Goal: Information Seeking & Learning: Learn about a topic

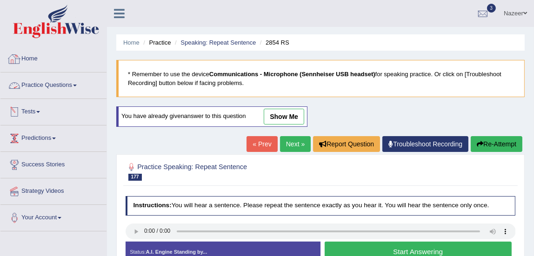
click at [36, 60] on link "Home" at bounding box center [53, 57] width 106 height 23
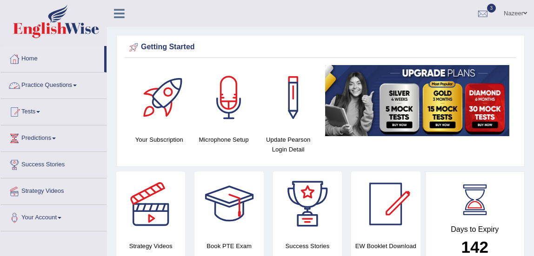
click at [31, 87] on link "Practice Questions" at bounding box center [53, 84] width 106 height 23
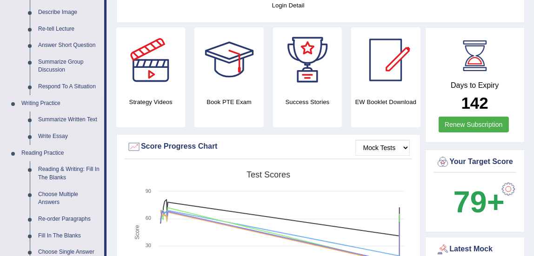
scroll to position [147, 0]
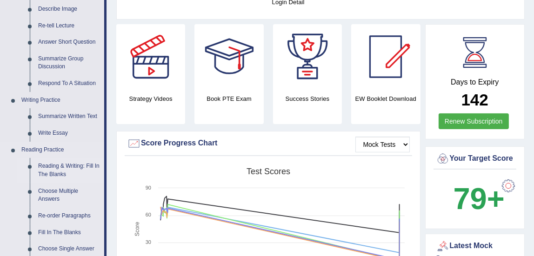
click at [58, 167] on link "Reading & Writing: Fill In The Blanks" at bounding box center [69, 170] width 70 height 25
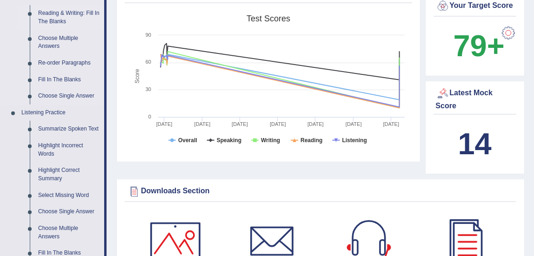
scroll to position [642, 0]
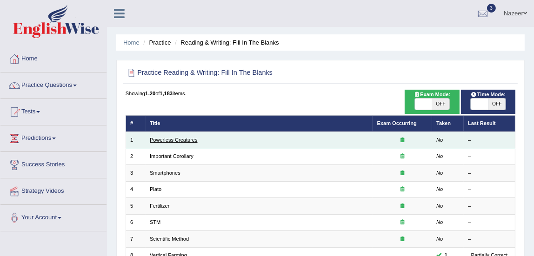
click at [167, 140] on link "Powerless Creatures" at bounding box center [174, 140] width 48 height 6
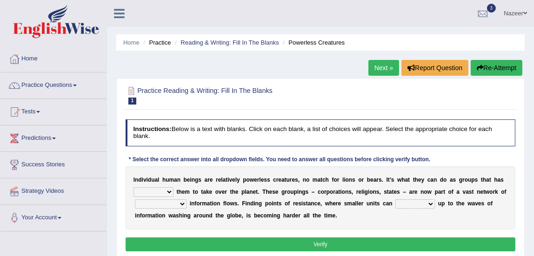
click at [178, 183] on b "n" at bounding box center [178, 180] width 3 height 7
click at [167, 191] on select "enabled contended embodied conjured" at bounding box center [154, 191] width 40 height 9
select select "enabled"
click at [134, 187] on select "enabled contended embodied conjured" at bounding box center [154, 191] width 40 height 9
click at [159, 207] on select "interconnected overlapping fastened exploited" at bounding box center [161, 204] width 52 height 9
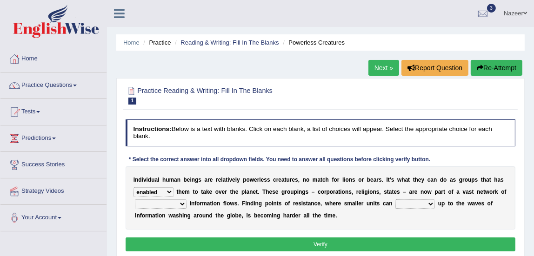
select select "interconnected"
click at [135, 200] on select "interconnected overlapping fastened exploited" at bounding box center [161, 204] width 52 height 9
click at [414, 204] on select "stand raise hail pump" at bounding box center [415, 204] width 40 height 9
click at [395, 200] on select "stand raise hail pump" at bounding box center [415, 204] width 40 height 9
click at [408, 205] on select "stand raise hail pump" at bounding box center [415, 204] width 40 height 9
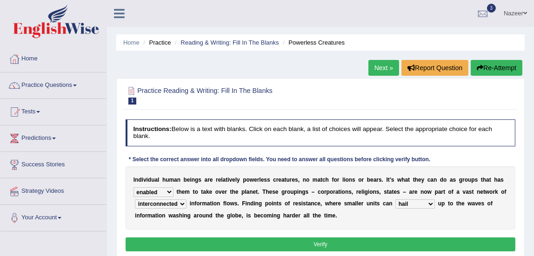
select select "raise"
click at [395, 200] on select "stand raise hail pump" at bounding box center [415, 204] width 40 height 9
click at [414, 201] on select "stand raise hail pump" at bounding box center [415, 204] width 40 height 9
click at [330, 243] on button "Verify" at bounding box center [321, 244] width 390 height 13
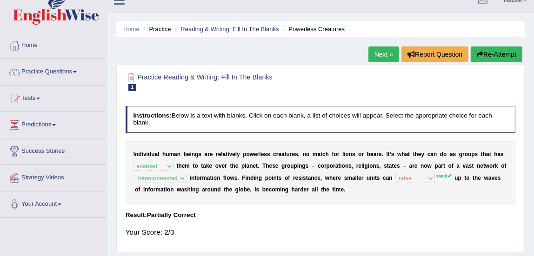
scroll to position [13, 0]
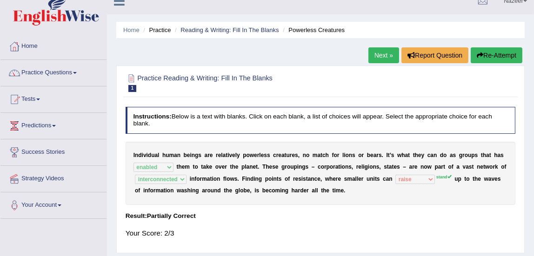
click at [383, 51] on link "Next »" at bounding box center [383, 55] width 31 height 16
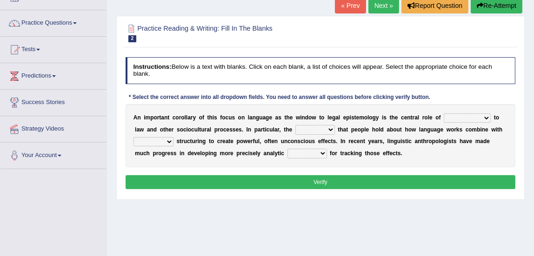
scroll to position [63, 0]
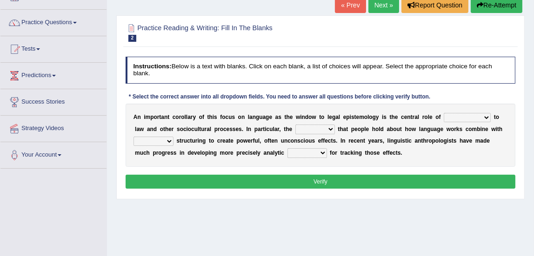
click at [449, 119] on select "discourse epoch dialect acquaintance" at bounding box center [467, 117] width 47 height 9
click at [316, 127] on select "deviation besmirch consent ideas" at bounding box center [315, 129] width 40 height 9
select select "ideas"
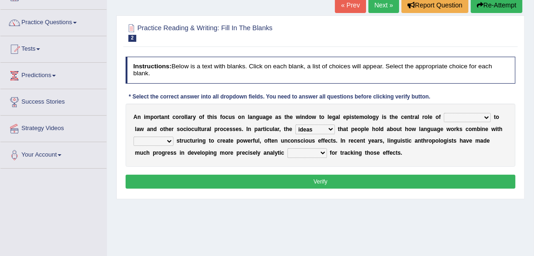
click at [295, 125] on select "deviation besmirch consent ideas" at bounding box center [315, 129] width 40 height 9
click at [164, 144] on select "mandatory linguistic legitimate customary" at bounding box center [154, 141] width 40 height 9
select select "linguistic"
click at [134, 137] on select "mandatory linguistic legitimate customary" at bounding box center [154, 141] width 40 height 9
click at [315, 127] on select "deviation besmirch consent ideas" at bounding box center [315, 129] width 40 height 9
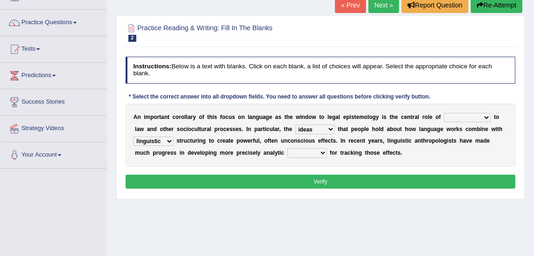
click at [315, 127] on select "deviation besmirch consent ideas" at bounding box center [315, 129] width 40 height 9
click at [447, 118] on select "discourse epoch dialect acquaintance" at bounding box center [467, 117] width 47 height 9
select select "dialect"
click at [444, 113] on select "discourse epoch dialect acquaintance" at bounding box center [467, 117] width 47 height 9
click at [321, 130] on select "deviation besmirch consent ideas" at bounding box center [315, 129] width 40 height 9
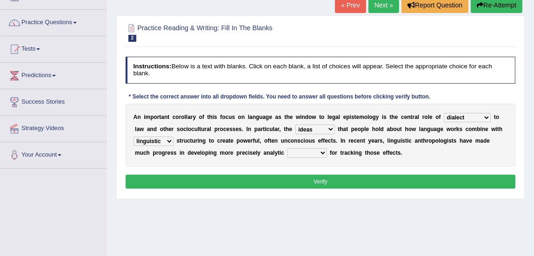
click at [321, 130] on select "deviation besmirch consent ideas" at bounding box center [315, 129] width 40 height 9
click at [288, 154] on select "tools appetite albums stroke" at bounding box center [308, 152] width 40 height 9
select select "tools"
click at [288, 148] on select "tools appetite albums stroke" at bounding box center [308, 152] width 40 height 9
click at [283, 182] on button "Verify" at bounding box center [321, 181] width 390 height 13
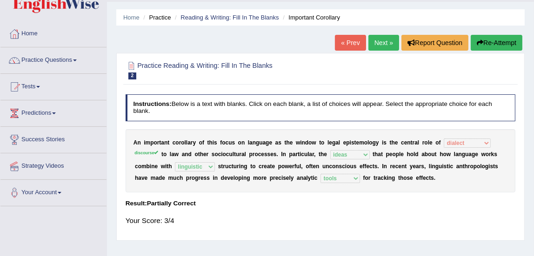
scroll to position [2, 0]
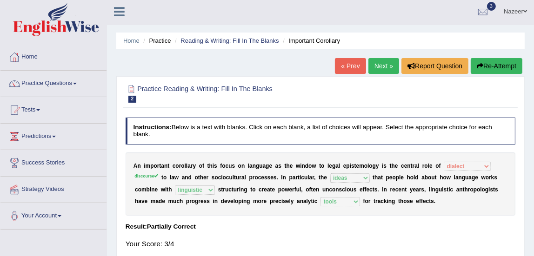
click at [381, 65] on link "Next »" at bounding box center [383, 66] width 31 height 16
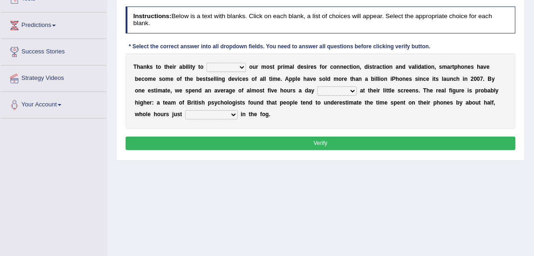
scroll to position [116, 0]
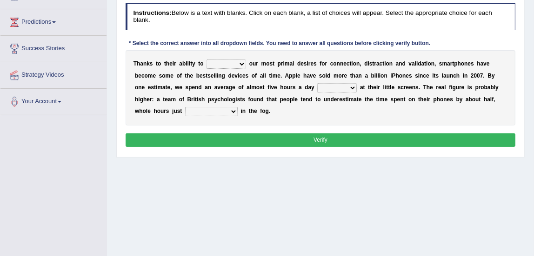
click at [214, 64] on select "hijack describe sharpen conserve" at bounding box center [227, 64] width 40 height 9
select select "describe"
click at [207, 60] on select "hijack describe sharpen conserve" at bounding box center [227, 64] width 40 height 9
click at [326, 88] on select "watching waggling snoring staring" at bounding box center [337, 87] width 40 height 9
select select "watching"
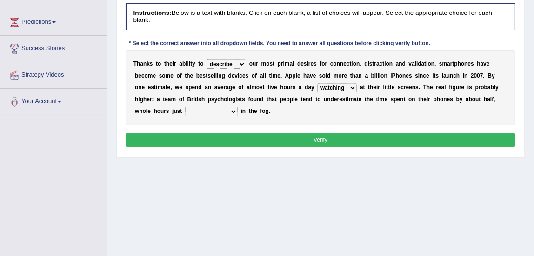
click at [317, 83] on select "watching waggling snoring staring" at bounding box center [337, 87] width 40 height 9
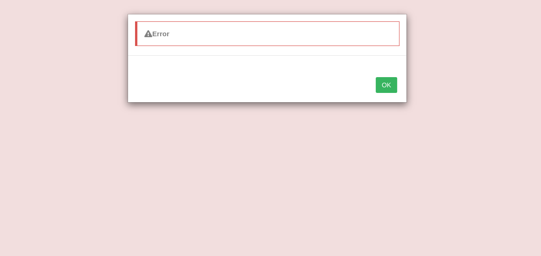
click at [388, 80] on button "OK" at bounding box center [385, 85] width 21 height 16
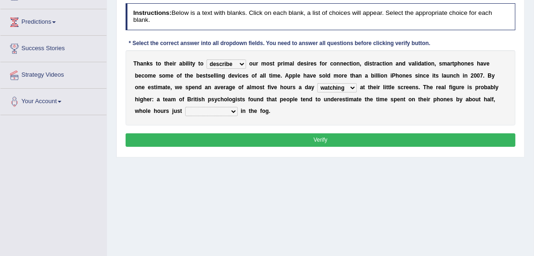
click at [202, 111] on select "has evaporated evaporating evaporate evaporates" at bounding box center [211, 111] width 53 height 9
select select "has evaporated"
click at [185, 107] on select "has evaporated evaporating evaporate evaporates" at bounding box center [211, 111] width 53 height 9
click at [228, 140] on button "Verify" at bounding box center [321, 140] width 390 height 13
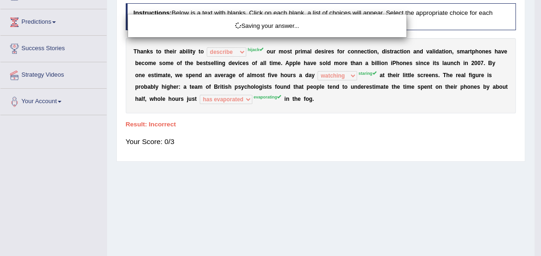
click at [260, 133] on div "Saving your answer..." at bounding box center [270, 128] width 541 height 256
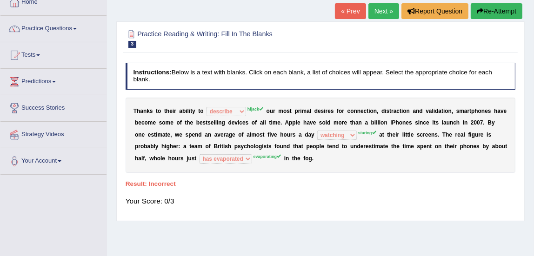
scroll to position [49, 0]
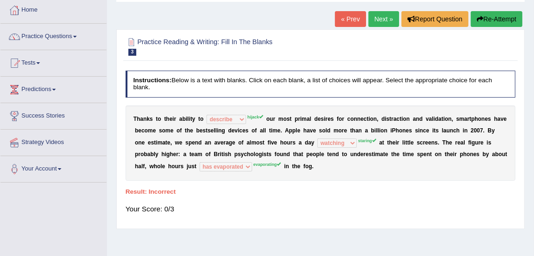
click at [499, 13] on button "Re-Attempt" at bounding box center [497, 19] width 52 height 16
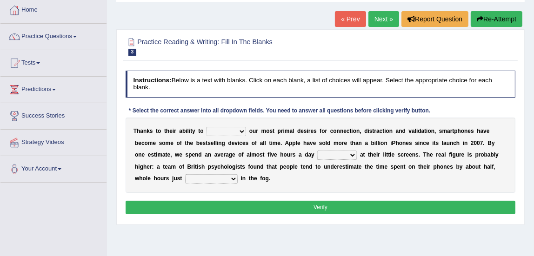
scroll to position [49, 0]
click at [218, 132] on select "hijack describe sharpen conserve" at bounding box center [227, 131] width 40 height 9
select select "hijack"
click at [207, 127] on select "hijack describe sharpen conserve" at bounding box center [227, 131] width 40 height 9
click at [317, 156] on select "watching waggling snoring staring" at bounding box center [337, 155] width 40 height 9
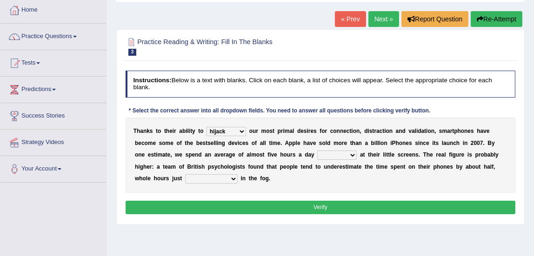
select select "staring"
click at [317, 151] on select "watching waggling snoring staring" at bounding box center [337, 155] width 40 height 9
click at [190, 178] on select "has evaporated evaporating evaporate evaporates" at bounding box center [211, 178] width 53 height 9
select select "evaporating"
click at [185, 174] on select "has evaporated evaporating evaporate evaporates" at bounding box center [211, 178] width 53 height 9
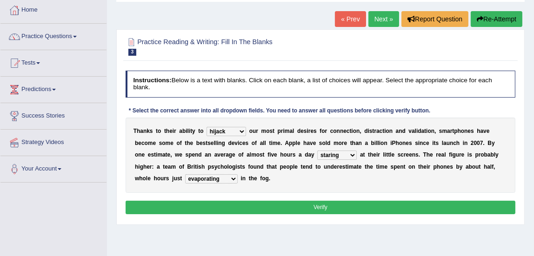
click at [206, 208] on button "Verify" at bounding box center [321, 207] width 390 height 13
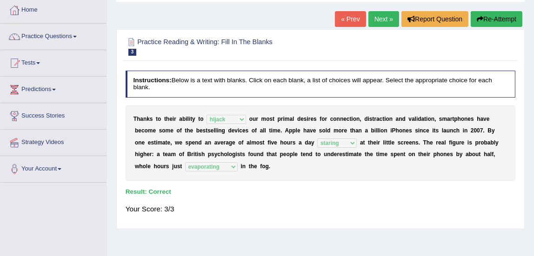
click at [374, 18] on link "Next »" at bounding box center [383, 19] width 31 height 16
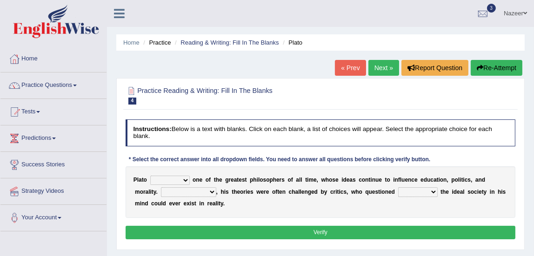
select select "remains"
click at [150, 176] on select "keeps comes claims remains" at bounding box center [170, 180] width 40 height 9
click at [187, 191] on select "Notwithstanding So However Whatever" at bounding box center [188, 191] width 55 height 9
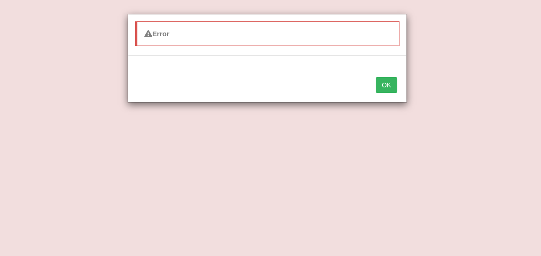
click at [386, 88] on button "OK" at bounding box center [385, 85] width 21 height 16
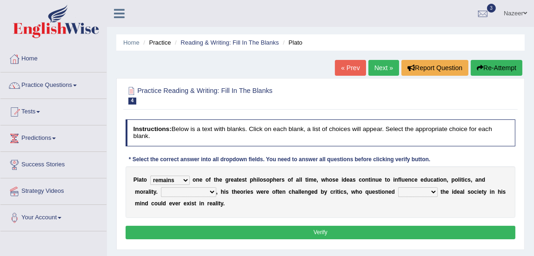
click at [417, 192] on select "which what that whether" at bounding box center [418, 191] width 40 height 9
click at [201, 189] on select "Notwithstanding So However Whatever" at bounding box center [188, 191] width 55 height 9
select select "However"
click at [161, 187] on select "Notwithstanding So However Whatever" at bounding box center [188, 191] width 55 height 9
click at [414, 194] on select "which what that whether" at bounding box center [418, 191] width 40 height 9
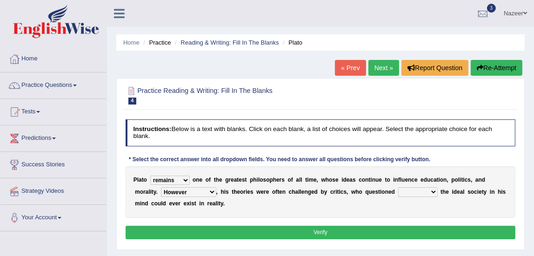
select select "that"
click at [398, 187] on select "which what that whether" at bounding box center [418, 191] width 40 height 9
click at [408, 192] on select "which what that whether" at bounding box center [418, 191] width 40 height 9
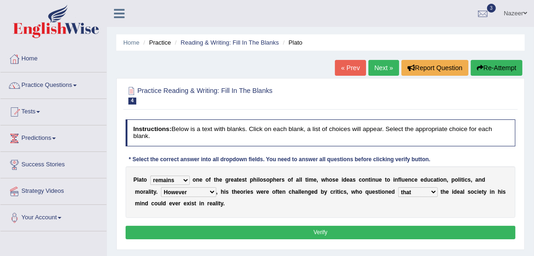
click at [398, 187] on select "which what that whether" at bounding box center [418, 191] width 40 height 9
click at [352, 232] on button "Verify" at bounding box center [321, 232] width 390 height 13
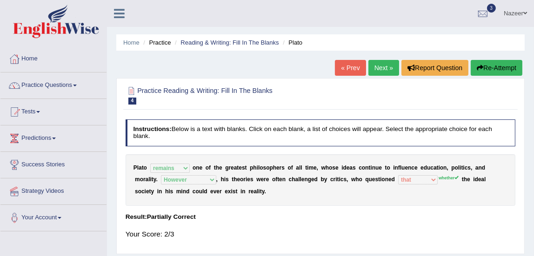
click at [382, 64] on link "Next »" at bounding box center [383, 68] width 31 height 16
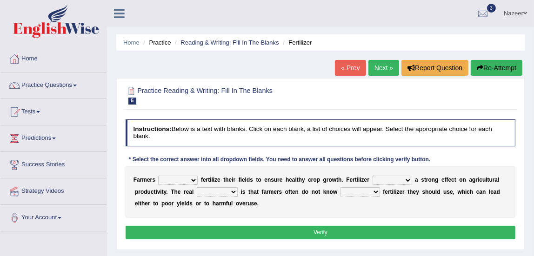
click at [175, 181] on select "must should need can" at bounding box center [178, 180] width 40 height 9
click at [179, 181] on select "must should need can" at bounding box center [178, 180] width 40 height 9
select select "can"
click at [158, 176] on select "must should need can" at bounding box center [178, 180] width 40 height 9
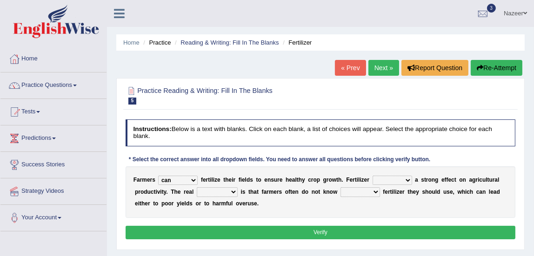
click at [402, 181] on select "has had have having" at bounding box center [393, 180] width 40 height 9
select select "have"
click at [373, 176] on select "has had have having" at bounding box center [393, 180] width 40 height 9
click at [204, 194] on select "problem question conclusion answer" at bounding box center [217, 191] width 41 height 9
select select "problem"
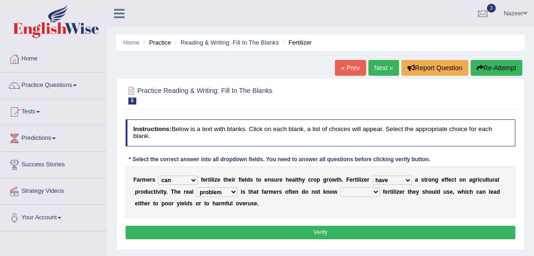
click at [197, 187] on select "problem question conclusion answer" at bounding box center [217, 191] width 41 height 9
click at [358, 192] on select "how much how many however so much" at bounding box center [361, 191] width 40 height 9
select select "how much"
click at [341, 187] on select "how much how many however so much" at bounding box center [361, 191] width 40 height 9
click at [365, 194] on select "how much how many however so much" at bounding box center [361, 191] width 40 height 9
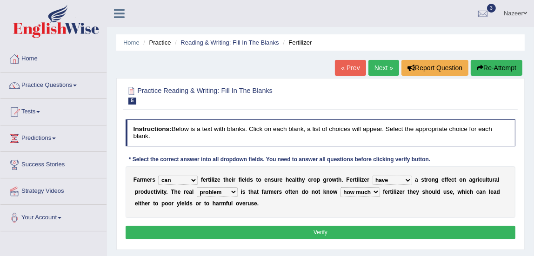
click at [365, 194] on select "how much how many however so much" at bounding box center [361, 191] width 40 height 9
click at [189, 181] on select "must should need can" at bounding box center [178, 180] width 40 height 9
click at [241, 234] on button "Verify" at bounding box center [321, 232] width 390 height 13
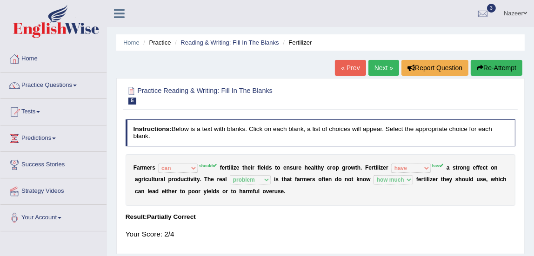
click at [375, 63] on link "Next »" at bounding box center [383, 68] width 31 height 16
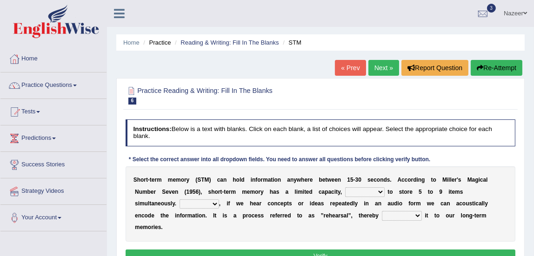
click at [358, 191] on select "being able is able be able unable" at bounding box center [365, 191] width 40 height 9
click at [189, 204] on select "However So Moreover Therefore" at bounding box center [200, 204] width 40 height 9
click at [398, 214] on select "commit commits commiting commited" at bounding box center [402, 215] width 40 height 9
click at [355, 235] on div "S h o r t - t e r m m e m o r y ( S T M ) c a n h o l d i n f o r m a t i o n a…" at bounding box center [321, 204] width 390 height 75
click at [353, 189] on select "being able is able be able unable" at bounding box center [365, 191] width 40 height 9
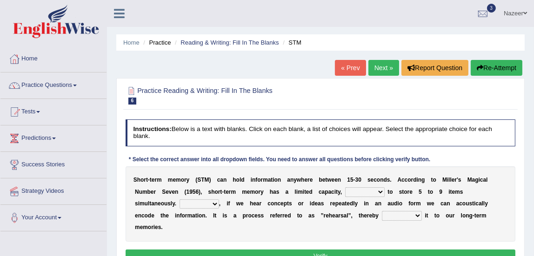
select select "being able"
click at [345, 187] on select "being able is able be able unable" at bounding box center [365, 191] width 40 height 9
click at [206, 207] on select "However So Moreover Therefore" at bounding box center [200, 204] width 40 height 9
select select "However"
click at [180, 200] on select "However So Moreover Therefore" at bounding box center [200, 204] width 40 height 9
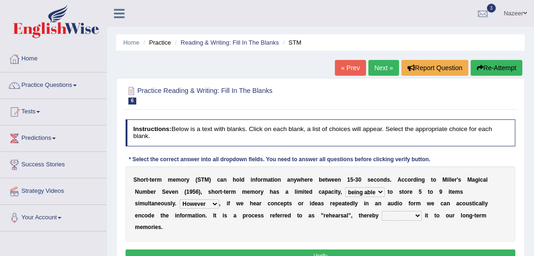
click at [397, 214] on select "commit commits commiting commited" at bounding box center [402, 215] width 40 height 9
select select "commiting"
click at [382, 211] on select "commit commits commiting commited" at bounding box center [402, 215] width 40 height 9
click at [335, 253] on button "Verify" at bounding box center [321, 256] width 390 height 13
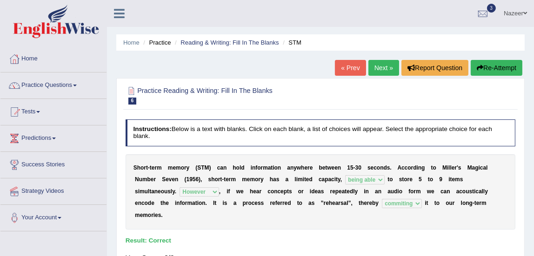
click at [381, 69] on link "Next »" at bounding box center [383, 68] width 31 height 16
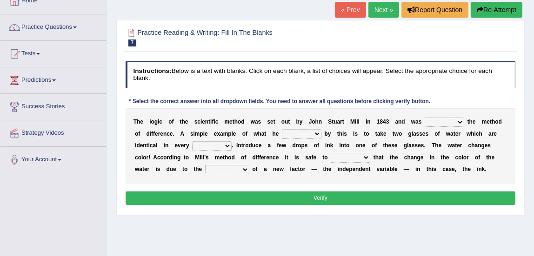
scroll to position [60, 0]
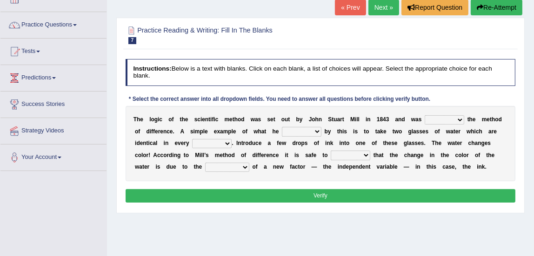
click at [431, 121] on select "pointed claimed demanded named" at bounding box center [445, 119] width 40 height 9
select select "pointed"
click at [425, 115] on select "pointed claimed demanded named" at bounding box center [445, 119] width 40 height 9
click at [304, 128] on select "capped charged found meant" at bounding box center [302, 131] width 40 height 9
select select "meant"
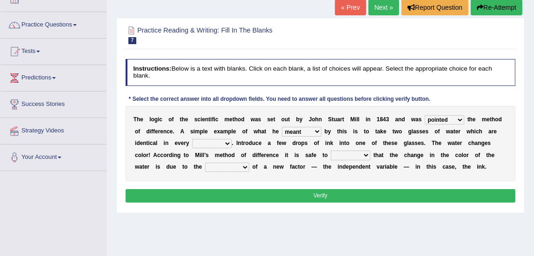
click at [282, 127] on select "capped charged found meant" at bounding box center [302, 131] width 40 height 9
click at [203, 143] on select "thought identity measure respect" at bounding box center [212, 143] width 40 height 9
select select "measure"
click at [192, 139] on select "thought identity measure respect" at bounding box center [212, 143] width 40 height 9
click at [344, 156] on select "assume discuss prefer acclaim" at bounding box center [351, 155] width 40 height 9
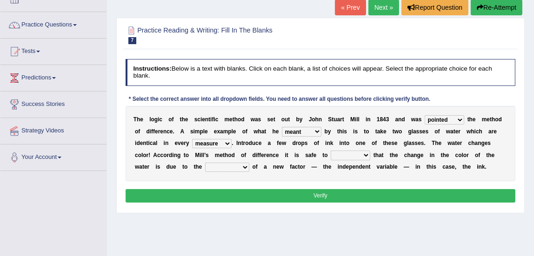
select select "acclaim"
click at [331, 151] on select "assume discuss prefer acclaim" at bounding box center [351, 155] width 40 height 9
click at [219, 167] on select "introduction magnitude preparation purification" at bounding box center [227, 167] width 44 height 9
select select "introduction"
click at [205, 163] on select "introduction magnitude preparation purification" at bounding box center [227, 167] width 44 height 9
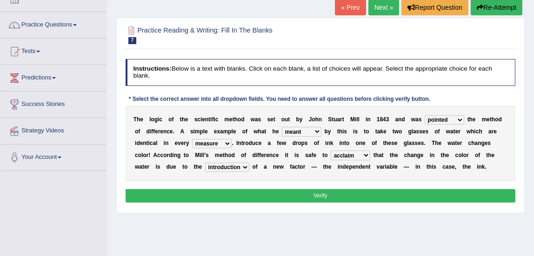
click at [445, 121] on select "pointed claimed demanded named" at bounding box center [445, 119] width 40 height 9
click at [215, 145] on select "thought identity measure respect" at bounding box center [212, 143] width 40 height 9
click at [346, 158] on select "assume discuss prefer acclaim" at bounding box center [351, 155] width 40 height 9
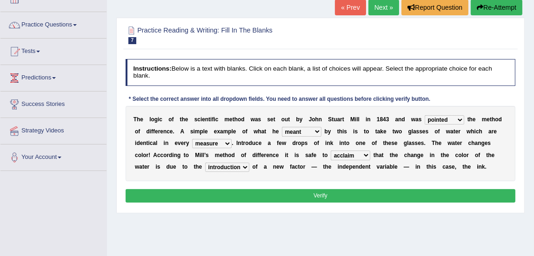
click at [318, 189] on button "Verify" at bounding box center [321, 195] width 390 height 13
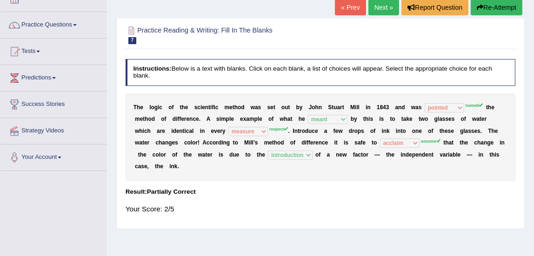
click at [382, 8] on link "Next »" at bounding box center [383, 8] width 31 height 16
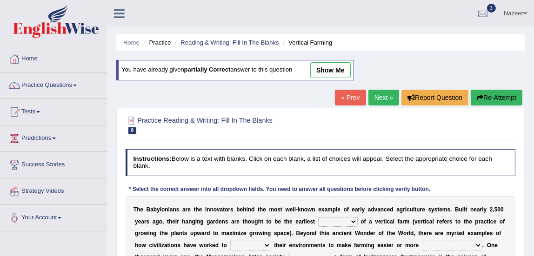
click at [379, 93] on link "Next »" at bounding box center [383, 98] width 31 height 16
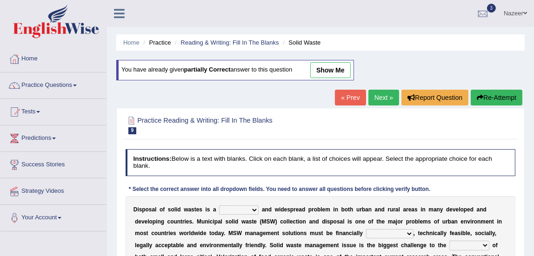
click at [379, 93] on link "Next »" at bounding box center [383, 98] width 31 height 16
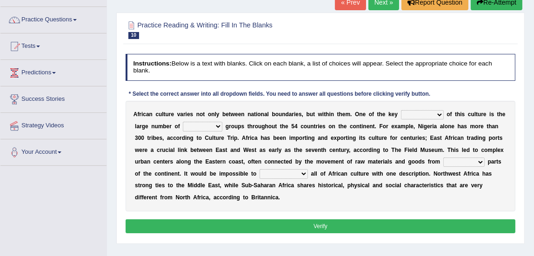
scroll to position [80, 0]
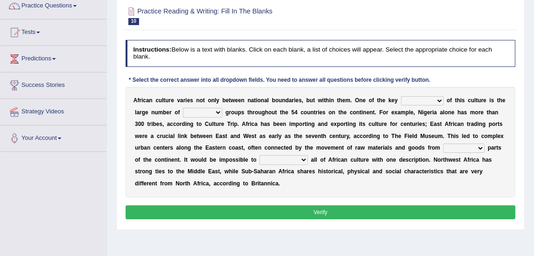
click at [423, 98] on select "conjectures features issues doubts" at bounding box center [422, 100] width 43 height 9
select select "issues"
click at [401, 96] on select "conjectures features issues doubts" at bounding box center [422, 100] width 43 height 9
click at [209, 110] on select "ethic ethnic eugenic epic" at bounding box center [203, 112] width 40 height 9
select select "ethnic"
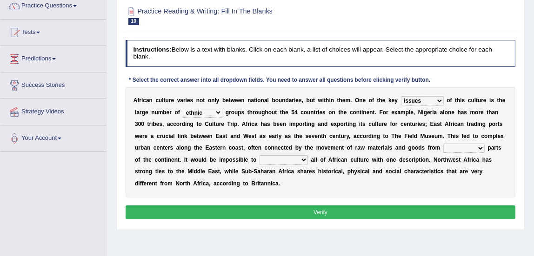
click at [183, 108] on select "ethic ethnic eugenic epic" at bounding box center [203, 112] width 40 height 9
click at [453, 152] on select "forelocked interlocked unlocked landlocked" at bounding box center [463, 148] width 41 height 9
select select "landlocked"
click at [443, 144] on select "forelocked interlocked unlocked landlocked" at bounding box center [463, 148] width 41 height 9
click at [277, 158] on select "characterize conceptualize symbolize synthesize" at bounding box center [284, 159] width 48 height 9
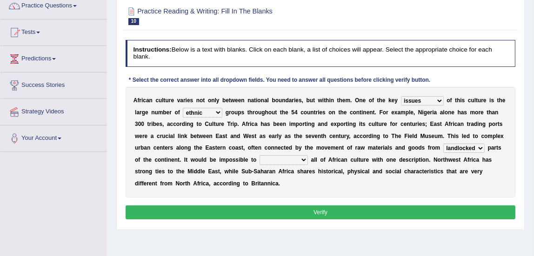
select select "symbolize"
click at [260, 155] on select "characterize conceptualize symbolize synthesize" at bounding box center [284, 159] width 48 height 9
click at [266, 209] on button "Verify" at bounding box center [321, 212] width 390 height 13
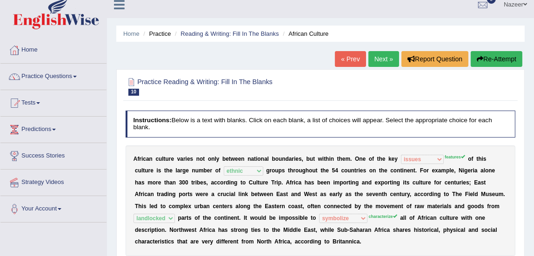
scroll to position [0, 0]
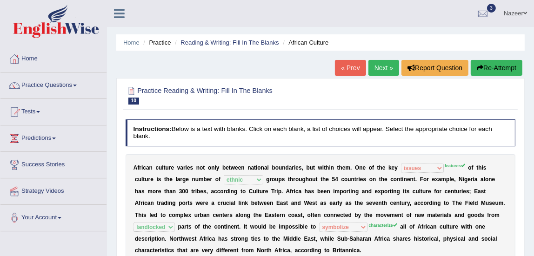
click at [381, 68] on link "Next »" at bounding box center [383, 68] width 31 height 16
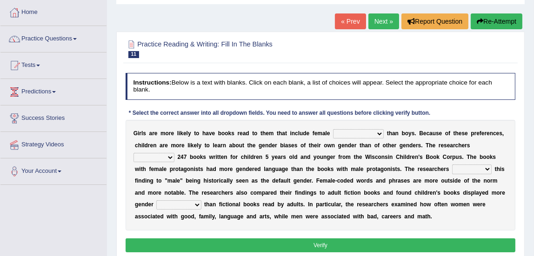
scroll to position [91, 0]
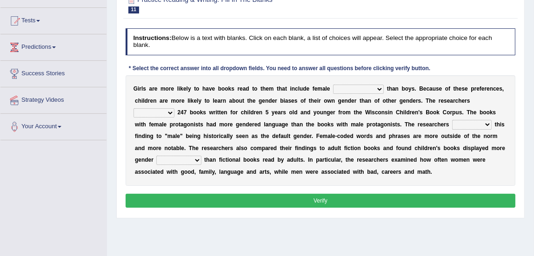
click at [355, 87] on select "protagonists cosmogonists agonists expressionists" at bounding box center [358, 89] width 51 height 9
select select "protagonists"
click at [333, 85] on select "protagonists cosmogonists agonists expressionists" at bounding box center [358, 89] width 51 height 9
click at [145, 111] on select "hydrolyzed paralyzed catalyzed analyzed" at bounding box center [154, 112] width 41 height 9
select select "analyzed"
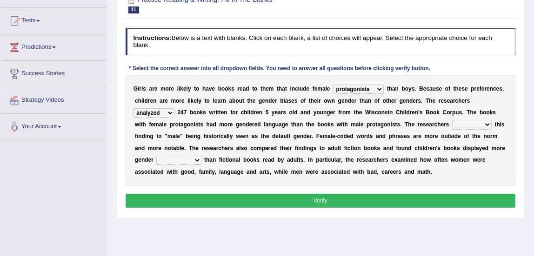
click at [134, 108] on select "hydrolyzed paralyzed catalyzed analyzed" at bounding box center [154, 112] width 41 height 9
click at [469, 123] on select "contribute tribute distribute attribute" at bounding box center [472, 124] width 40 height 9
click at [452, 120] on select "contribute tribute distribute attribute" at bounding box center [472, 124] width 40 height 9
click at [465, 124] on select "contribute tribute distribute attribute" at bounding box center [472, 124] width 40 height 9
click at [452, 120] on select "contribute tribute distribute attribute" at bounding box center [472, 124] width 40 height 9
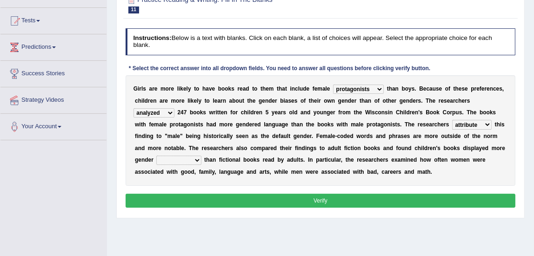
click at [469, 126] on select "contribute tribute distribute attribute" at bounding box center [472, 124] width 40 height 9
select select "contribute"
click at [452, 120] on select "contribute tribute distribute attribute" at bounding box center [472, 124] width 40 height 9
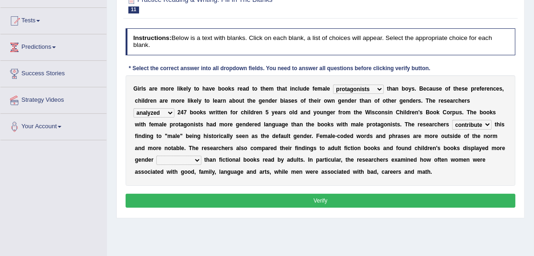
click at [474, 146] on b "p" at bounding box center [472, 148] width 3 height 7
click at [176, 161] on select "stereotypes teletypes prototypes electrotypes" at bounding box center [178, 160] width 45 height 9
select select "stereotypes"
click at [156, 156] on select "stereotypes teletypes prototypes electrotypes" at bounding box center [178, 160] width 45 height 9
click at [475, 123] on select "contribute tribute distribute attribute" at bounding box center [472, 124] width 40 height 9
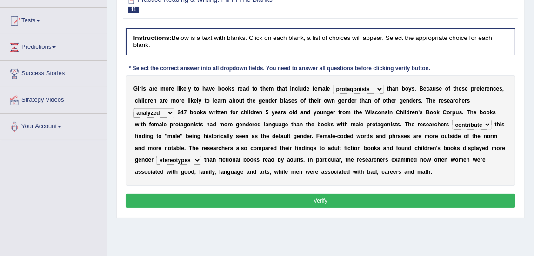
select select "attribute"
click at [452, 120] on select "contribute tribute distribute attribute" at bounding box center [472, 124] width 40 height 9
click at [362, 198] on button "Verify" at bounding box center [321, 200] width 390 height 13
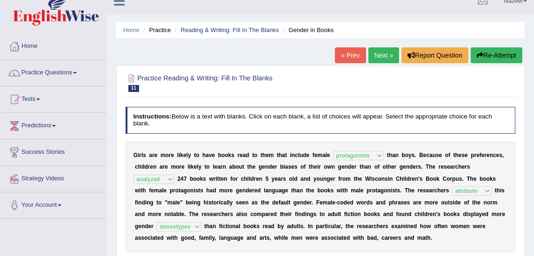
scroll to position [0, 0]
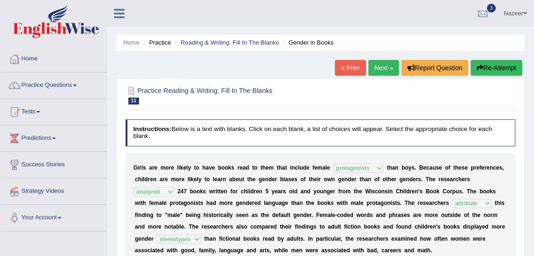
click at [376, 68] on link "Next »" at bounding box center [383, 68] width 31 height 16
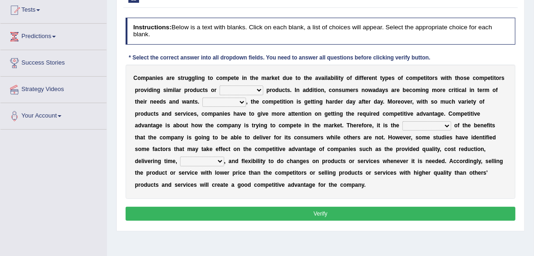
click at [224, 88] on select "constitution restitution substitution institution" at bounding box center [242, 90] width 44 height 9
select select "substitution"
click at [220, 86] on select "constitution restitution substitution institution" at bounding box center [242, 90] width 44 height 9
click at [208, 101] on select "However Instead Additionally Therefore" at bounding box center [224, 102] width 44 height 9
select select "Therefore"
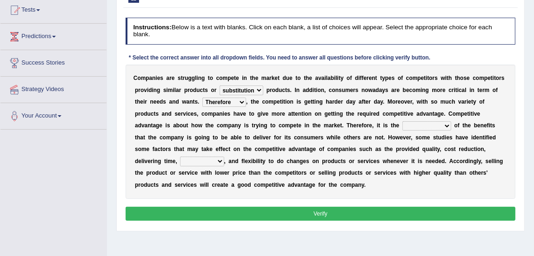
click at [202, 98] on select "However Instead Additionally Therefore" at bounding box center [224, 102] width 44 height 9
click at [418, 123] on select "dissemination ordination determination incarnation" at bounding box center [426, 125] width 49 height 9
select select "determination"
click at [402, 121] on select "dissemination ordination determination incarnation" at bounding box center [426, 125] width 49 height 9
click at [201, 159] on select "captivation aggregation deprivation innovation" at bounding box center [202, 161] width 44 height 9
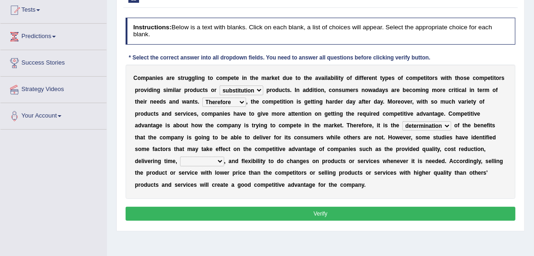
select select "innovation"
click at [180, 157] on select "captivation aggregation deprivation innovation" at bounding box center [202, 161] width 44 height 9
click at [200, 159] on select "captivation aggregation deprivation innovation" at bounding box center [202, 161] width 44 height 9
click at [250, 210] on button "Verify" at bounding box center [321, 213] width 390 height 13
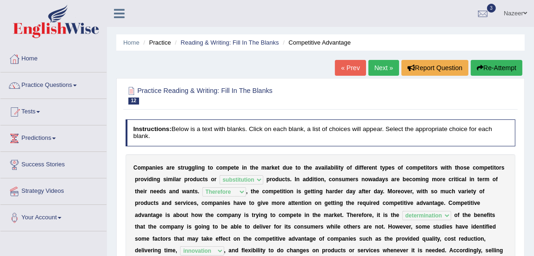
click at [374, 68] on link "Next »" at bounding box center [383, 68] width 31 height 16
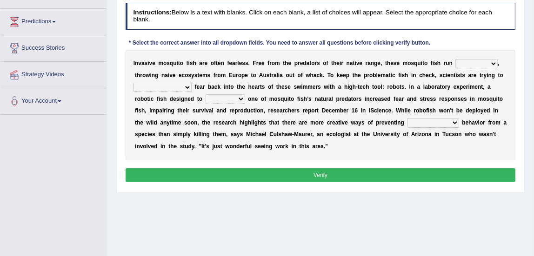
scroll to position [121, 0]
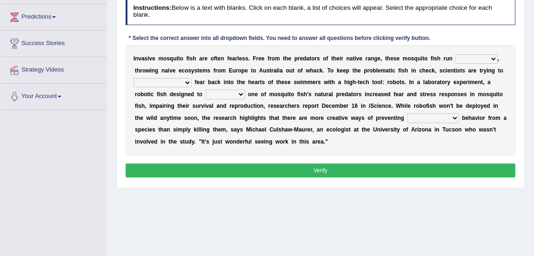
click at [475, 58] on select "occupant flippant rampant concordant" at bounding box center [476, 58] width 42 height 9
select select "occupant"
click at [455, 54] on select "occupant flippant rampant concordant" at bounding box center [476, 58] width 42 height 9
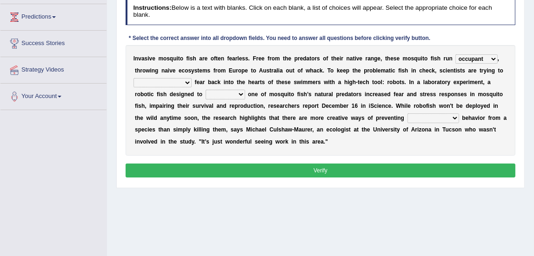
click at [163, 82] on select "accept spike strike [PERSON_NAME]" at bounding box center [163, 82] width 58 height 9
select select "strike"
click at [134, 78] on select "accept spike strike [PERSON_NAME]" at bounding box center [163, 82] width 58 height 9
click at [206, 95] on select "bequest mimic battle conquest" at bounding box center [226, 94] width 40 height 9
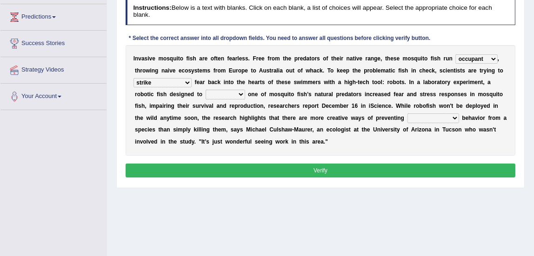
click at [206, 95] on select "bequest mimic battle conquest" at bounding box center [226, 94] width 40 height 9
select select "mimic"
click at [206, 90] on select "bequest mimic battle conquest" at bounding box center [226, 94] width 40 height 9
click at [159, 82] on select "accept spike strike drake" at bounding box center [163, 82] width 58 height 9
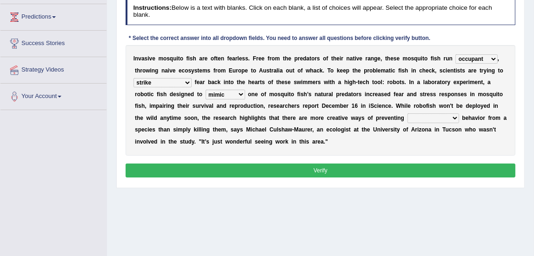
click at [418, 120] on select "unprivileged unprecedented uncharted unwanted" at bounding box center [434, 118] width 52 height 9
select select "uncharted"
click at [408, 114] on select "unprivileged unprecedented uncharted unwanted" at bounding box center [434, 118] width 52 height 9
click at [368, 168] on button "Verify" at bounding box center [321, 170] width 390 height 13
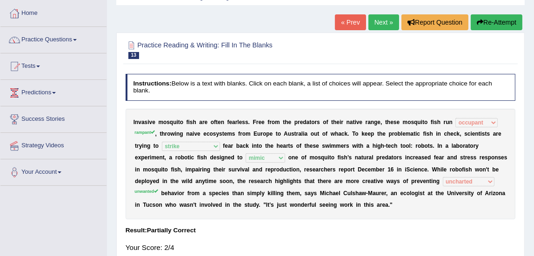
scroll to position [40, 0]
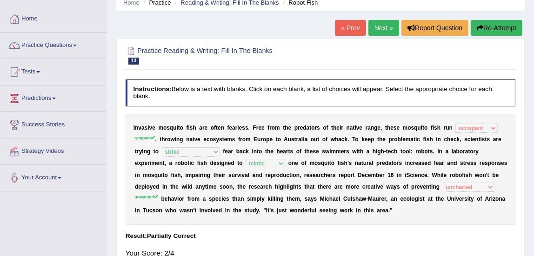
click at [373, 33] on link "Next »" at bounding box center [383, 28] width 31 height 16
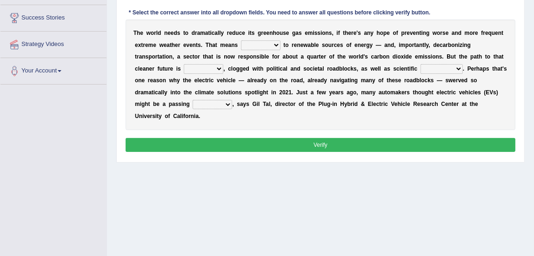
click at [243, 47] on select "grafting drafting crafting shifting" at bounding box center [261, 44] width 40 height 9
select select "shifting"
click at [241, 40] on select "grafting drafting crafting shifting" at bounding box center [261, 44] width 40 height 9
click at [188, 70] on select "daunting daunted daunt dauntless" at bounding box center [204, 68] width 40 height 9
select select "daunting"
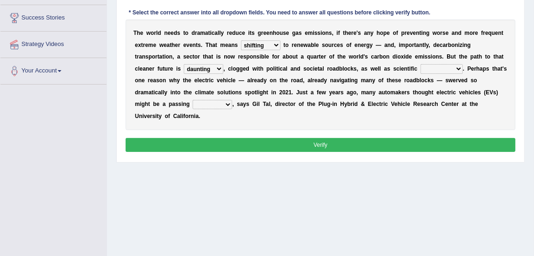
click at [184, 64] on select "daunting daunted daunt dauntless" at bounding box center [204, 68] width 40 height 9
click at [195, 70] on select "daunting daunted daunt dauntless" at bounding box center [204, 68] width 40 height 9
click at [209, 67] on select "daunting daunted daunt dauntless" at bounding box center [204, 68] width 40 height 9
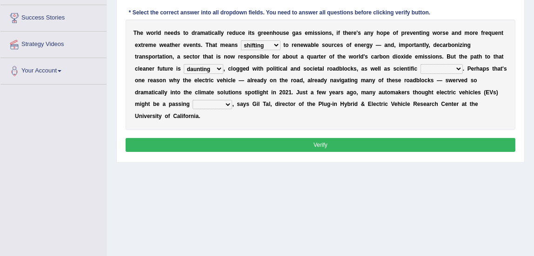
click at [436, 66] on select "spectacles obstacles tentacles receptacles" at bounding box center [442, 68] width 42 height 9
select select "obstacles"
click at [421, 64] on select "spectacles obstacles tentacles receptacles" at bounding box center [442, 68] width 42 height 9
click at [218, 105] on select "fad gad tad lad" at bounding box center [213, 104] width 40 height 9
select select "lad"
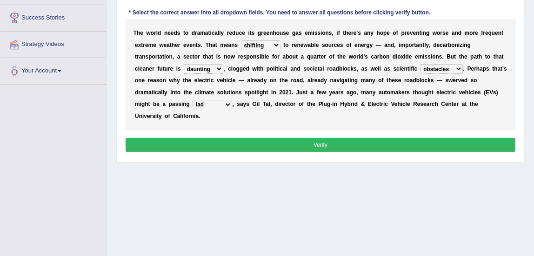
click at [193, 100] on select "fad gad tad lad" at bounding box center [213, 104] width 40 height 9
click at [256, 146] on button "Verify" at bounding box center [321, 144] width 390 height 13
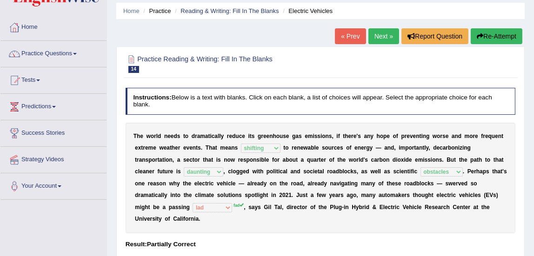
scroll to position [26, 0]
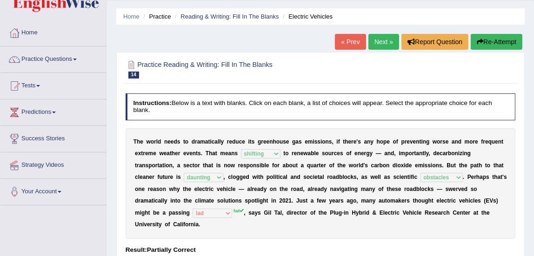
click at [380, 44] on link "Next »" at bounding box center [383, 42] width 31 height 16
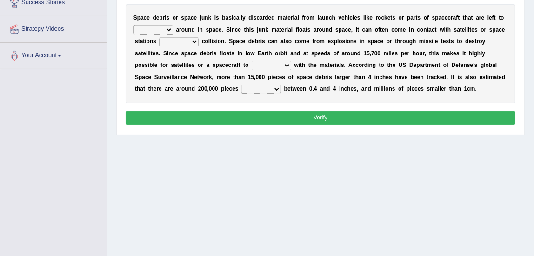
scroll to position [147, 0]
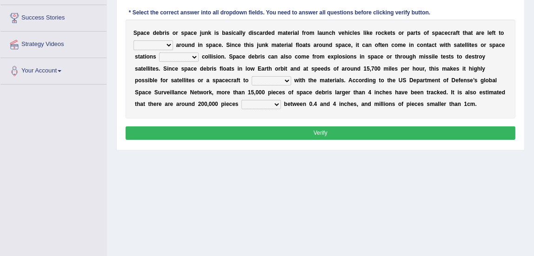
click at [140, 46] on select "twist center roam loll" at bounding box center [154, 44] width 40 height 9
select select "roam"
click at [134, 40] on select "twist center roam loll" at bounding box center [154, 44] width 40 height 9
click at [170, 58] on select "risks risk risked risking" at bounding box center [179, 57] width 40 height 9
select select "risks"
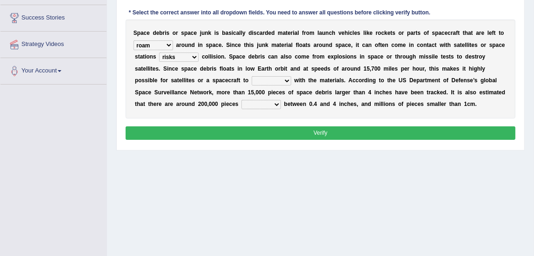
click at [159, 53] on select "risks risk risked risking" at bounding box center [179, 57] width 40 height 9
click at [176, 60] on select "risks risk risked risking" at bounding box center [179, 57] width 40 height 9
click at [190, 55] on select "risks risk risked risking" at bounding box center [179, 57] width 40 height 9
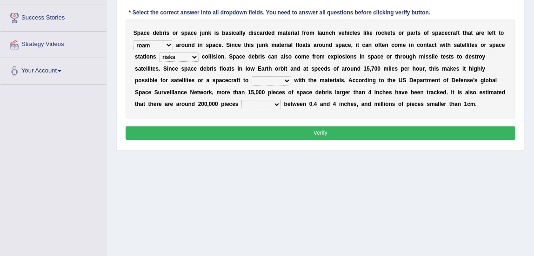
click at [268, 78] on select "collect collate collide collocate" at bounding box center [272, 80] width 40 height 9
select select "collide"
click at [252, 76] on select "collect collate collide collocate" at bounding box center [272, 80] width 40 height 9
click at [254, 106] on select "sized sizing size sizes" at bounding box center [261, 104] width 40 height 9
select select "sizing"
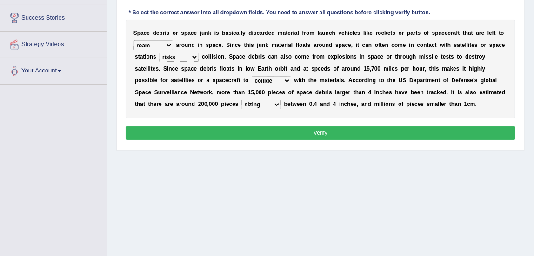
click at [241, 100] on select "sized sizing size sizes" at bounding box center [261, 104] width 40 height 9
click at [256, 133] on button "Verify" at bounding box center [321, 133] width 390 height 13
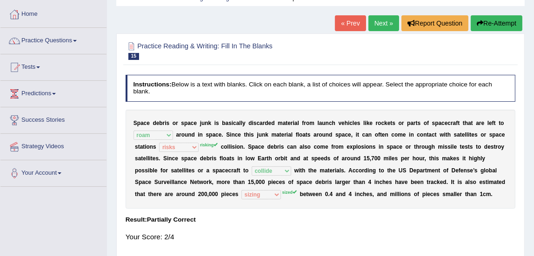
scroll to position [28, 0]
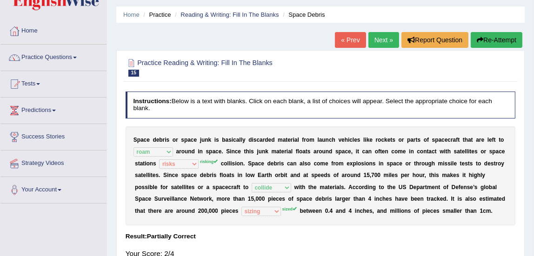
click at [377, 45] on link "Next »" at bounding box center [383, 40] width 31 height 16
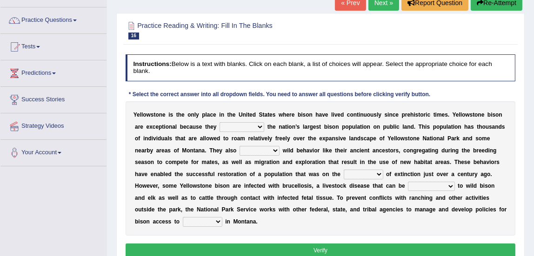
scroll to position [71, 0]
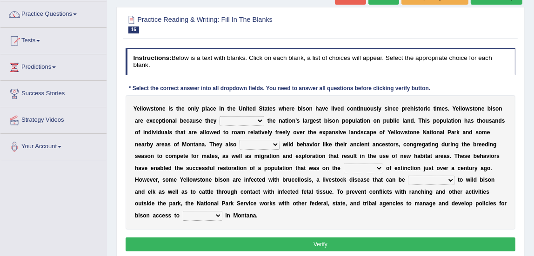
click at [234, 123] on select "congregate comprise consist compromise" at bounding box center [242, 120] width 45 height 9
select select "congregate"
click at [220, 116] on select "congregate comprise consist compromise" at bounding box center [242, 120] width 45 height 9
click at [242, 142] on select "exhibit disregard resist encourage" at bounding box center [260, 144] width 40 height 9
select select "exhibit"
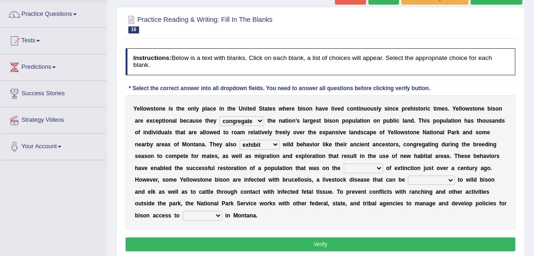
click at [240, 140] on select "exhibit disregard resist encourage" at bounding box center [260, 144] width 40 height 9
click at [219, 121] on b at bounding box center [218, 121] width 3 height 7
click at [355, 168] on select "brine brink danger brindle" at bounding box center [364, 168] width 40 height 9
select select "brink"
click at [344, 164] on select "brine brink danger brindle" at bounding box center [364, 168] width 40 height 9
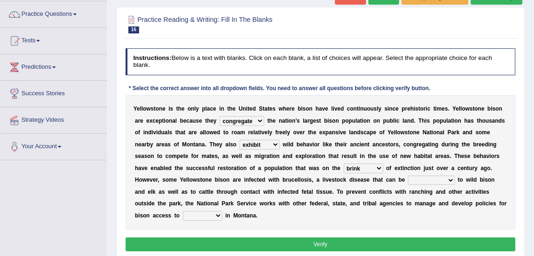
click at [416, 182] on select "transplanted transported transgressed transmitted" at bounding box center [431, 180] width 47 height 9
select select "transmitted"
click at [408, 176] on select "transplanted transported transgressed transmitted" at bounding box center [431, 180] width 47 height 9
click at [184, 215] on select "habitat habitat habitant food" at bounding box center [203, 215] width 40 height 9
click at [246, 226] on div "Y e l l o w s t o n e i s t h e o n l y p l a c e i n t h e U n i t e d S t a t…" at bounding box center [321, 162] width 390 height 134
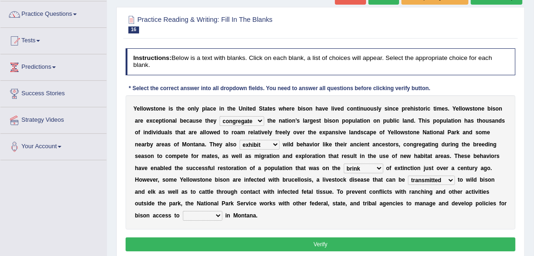
click at [185, 216] on select "habitat habitat habitant food" at bounding box center [203, 215] width 40 height 9
select select "food"
click at [183, 211] on select "habitat habitat habitant food" at bounding box center [203, 215] width 40 height 9
click at [217, 244] on button "Verify" at bounding box center [321, 244] width 390 height 13
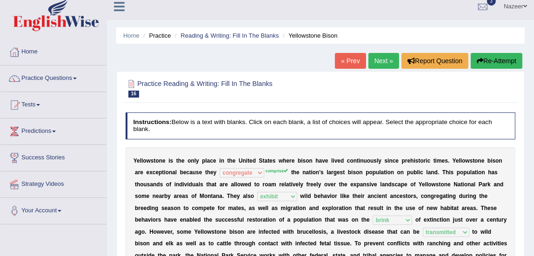
scroll to position [0, 0]
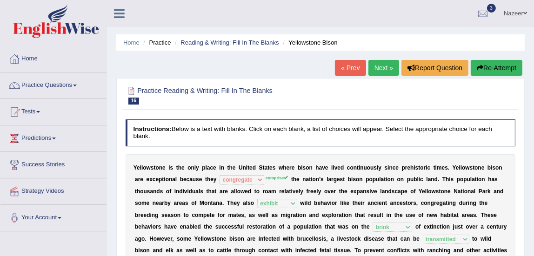
click at [382, 75] on link "Next »" at bounding box center [383, 68] width 31 height 16
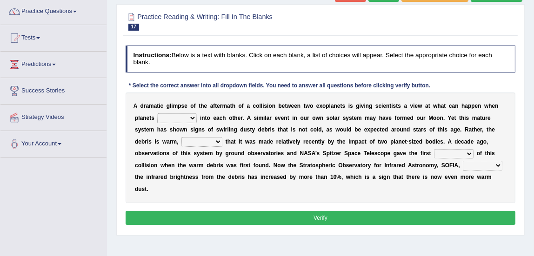
scroll to position [75, 0]
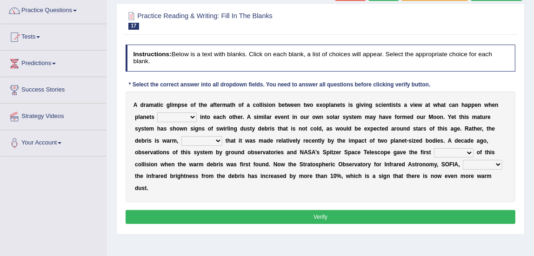
click at [177, 114] on select "crash explore roam implode" at bounding box center [177, 117] width 40 height 9
select select "crash"
click at [157, 113] on select "crash explore roam implode" at bounding box center [177, 117] width 40 height 9
click at [194, 140] on select "reinforcing sentencing forging conducing" at bounding box center [201, 140] width 41 height 9
select select "sentencing"
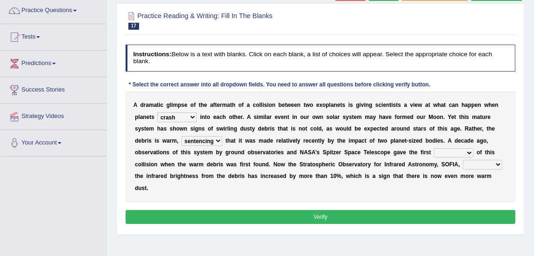
click at [181, 136] on select "reinforcing sentencing forging conducing" at bounding box center [201, 140] width 41 height 9
click at [443, 154] on select "pints faints hints taints" at bounding box center [454, 152] width 40 height 9
select select "hints"
click at [434, 148] on select "pints faints hints taints" at bounding box center [454, 152] width 40 height 9
click at [473, 164] on select "concealed revealed repealed unsealed" at bounding box center [483, 164] width 40 height 9
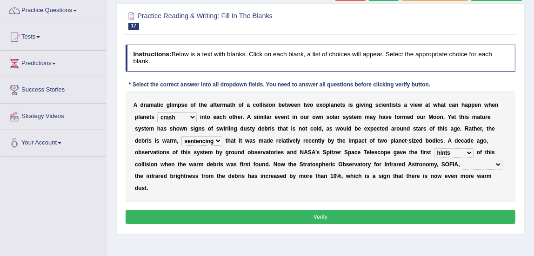
select select "revealed"
click at [463, 160] on select "concealed revealed repealed unsealed" at bounding box center [483, 164] width 40 height 9
click at [204, 141] on select "reinforcing sentencing forging conducing" at bounding box center [201, 140] width 41 height 9
select select "reinforcing"
click at [181, 136] on select "reinforcing sentencing forging conducing" at bounding box center [201, 140] width 41 height 9
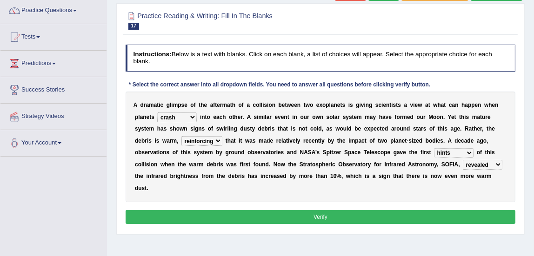
click at [223, 214] on button "Verify" at bounding box center [321, 216] width 390 height 13
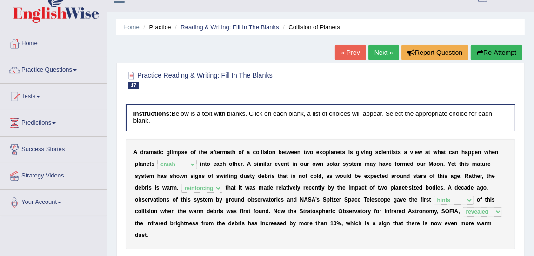
scroll to position [0, 0]
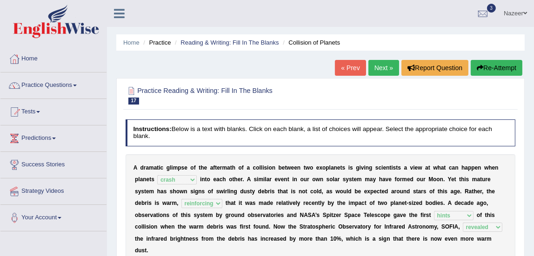
click at [373, 68] on link "Next »" at bounding box center [383, 68] width 31 height 16
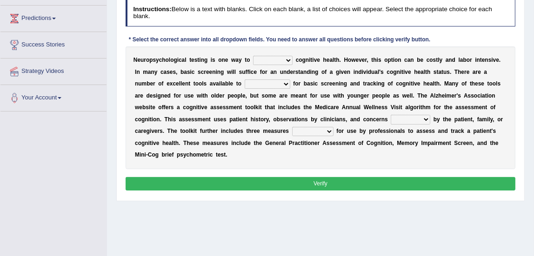
click at [268, 60] on select "obsess assess possess access" at bounding box center [273, 60] width 40 height 9
select select "assess"
click at [253, 56] on select "obsess assess possess access" at bounding box center [273, 60] width 40 height 9
click at [255, 87] on select "stationers practitioners petitioners questioners" at bounding box center [268, 84] width 46 height 9
select select "practitioners"
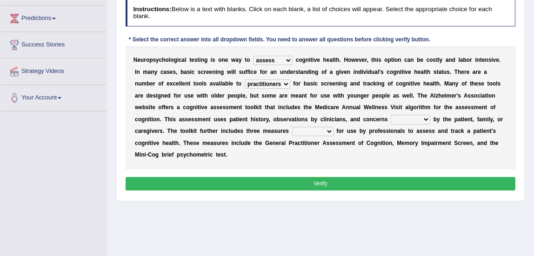
click at [245, 80] on select "stationers practitioners petitioners questioners" at bounding box center [268, 84] width 46 height 9
click at [267, 60] on select "obsess assess possess access" at bounding box center [273, 60] width 40 height 9
click at [306, 133] on select "validated intimidated dilapidated antedated" at bounding box center [312, 131] width 41 height 9
click at [408, 120] on select "raised rising arising praised" at bounding box center [411, 119] width 40 height 9
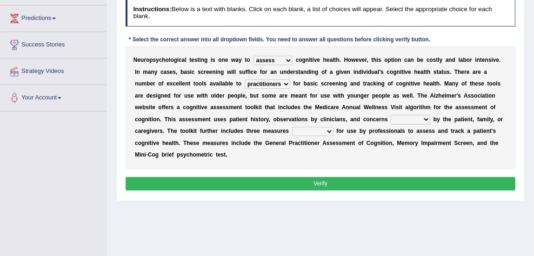
select select "raised"
click at [391, 115] on select "raised rising arising praised" at bounding box center [411, 119] width 40 height 9
click at [319, 131] on select "validated intimidated dilapidated antedated" at bounding box center [312, 131] width 41 height 9
select select "validated"
click at [292, 127] on select "validated intimidated dilapidated antedated" at bounding box center [312, 131] width 41 height 9
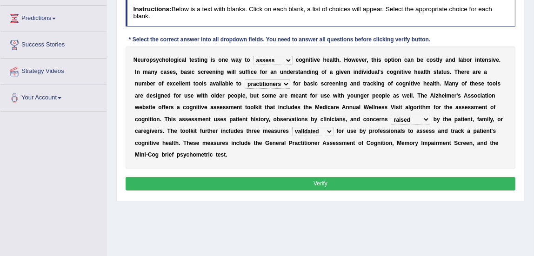
click at [318, 186] on button "Verify" at bounding box center [321, 183] width 390 height 13
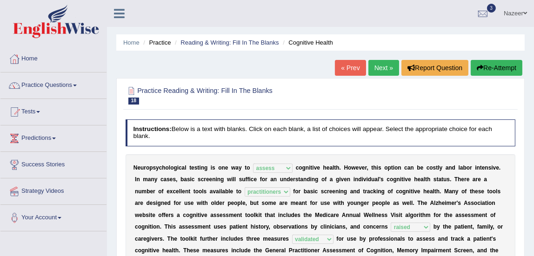
click at [382, 69] on link "Next »" at bounding box center [383, 68] width 31 height 16
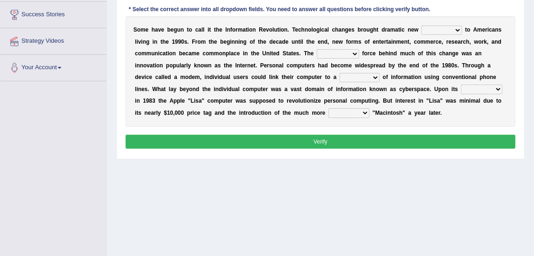
click at [444, 27] on select "challenges puzzles options confusion" at bounding box center [442, 30] width 40 height 9
select select "challenges"
click at [422, 26] on select "challenges puzzles options confusion" at bounding box center [442, 30] width 40 height 9
click at [336, 53] on select "unremitting uninspiring driving insinuating" at bounding box center [338, 53] width 42 height 9
select select "driving"
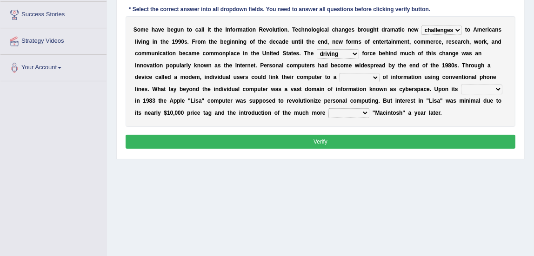
click at [317, 49] on select "unremitting uninspiring driving insinuating" at bounding box center [338, 53] width 42 height 9
click at [354, 74] on select "magnitude bulk wealth volume" at bounding box center [360, 77] width 40 height 9
click at [282, 172] on div "Home Practice Reading & Writing: Fill In The Blanks Information Revolution « Pr…" at bounding box center [320, 82] width 427 height 465
click at [465, 93] on select "relief release publication emission" at bounding box center [481, 89] width 41 height 9
select select "release"
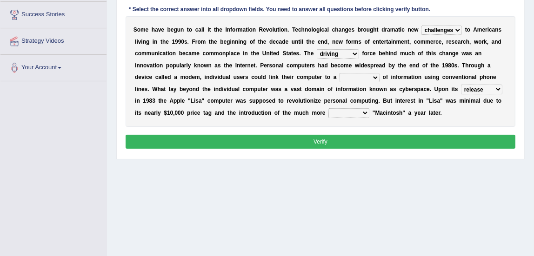
click at [461, 85] on select "relief release publication emission" at bounding box center [481, 89] width 41 height 9
click at [349, 74] on select "magnitude bulk wealth volume" at bounding box center [360, 77] width 40 height 9
select select "volume"
click at [340, 73] on select "magnitude bulk wealth volume" at bounding box center [360, 77] width 40 height 9
click at [355, 111] on select "convenient affordable advanced formidable" at bounding box center [348, 112] width 41 height 9
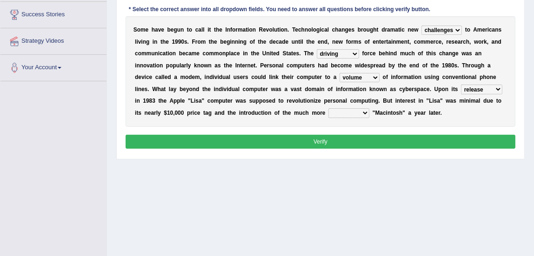
select select "affordable"
click at [328, 108] on select "convenient affordable advanced formidable" at bounding box center [348, 112] width 41 height 9
click at [345, 146] on button "Verify" at bounding box center [321, 141] width 390 height 13
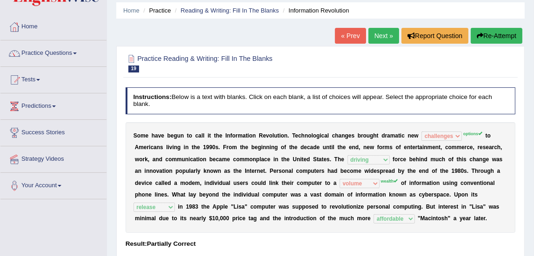
scroll to position [8, 0]
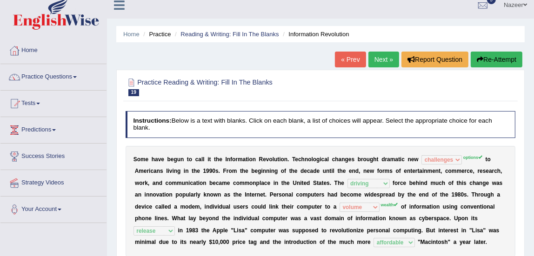
click at [382, 64] on link "Next »" at bounding box center [383, 60] width 31 height 16
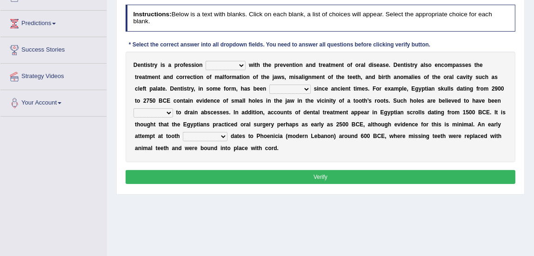
click at [210, 66] on select "agreed dealt concerned taken" at bounding box center [226, 65] width 40 height 9
select select "dealt"
click at [206, 61] on select "agreed dealt concerned taken" at bounding box center [226, 65] width 40 height 9
click at [283, 88] on select "criticized replaced practiced abandoned" at bounding box center [289, 89] width 41 height 9
select select "practiced"
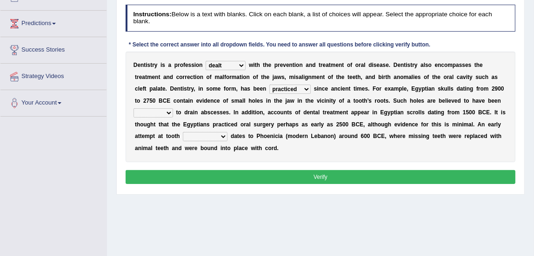
click at [269, 85] on select "criticized replaced practiced abandoned" at bounding box center [289, 89] width 41 height 9
click at [150, 114] on select "fluctuated laminated drilled sealed" at bounding box center [154, 112] width 40 height 9
select select "drilled"
click at [134, 108] on select "fluctuated laminated drilled sealed" at bounding box center [154, 112] width 40 height 9
click at [195, 135] on select "reparation sacrament restitution replacement" at bounding box center [205, 136] width 45 height 9
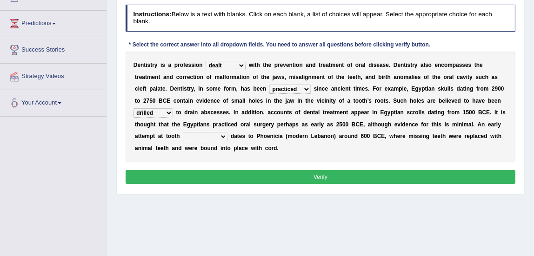
select select "replacement"
click at [183, 132] on select "reparation sacrament restitution replacement" at bounding box center [205, 136] width 45 height 9
click at [202, 135] on select "reparation sacrament restitution replacement" at bounding box center [205, 136] width 45 height 9
click at [230, 176] on button "Verify" at bounding box center [321, 176] width 390 height 13
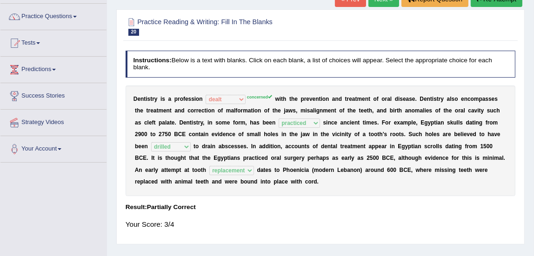
scroll to position [54, 0]
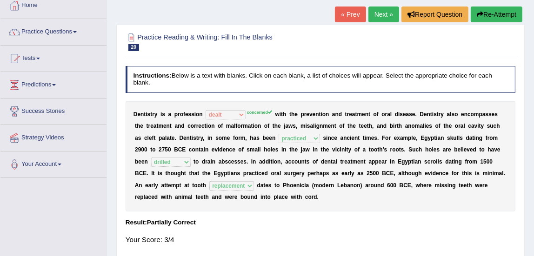
click at [389, 9] on link "Next »" at bounding box center [383, 15] width 31 height 16
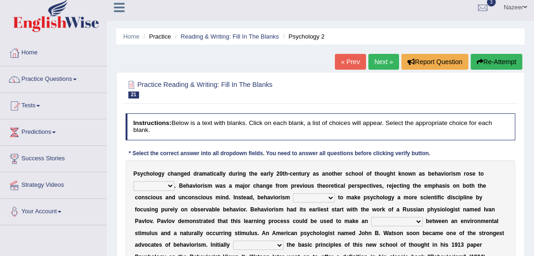
scroll to position [6, 0]
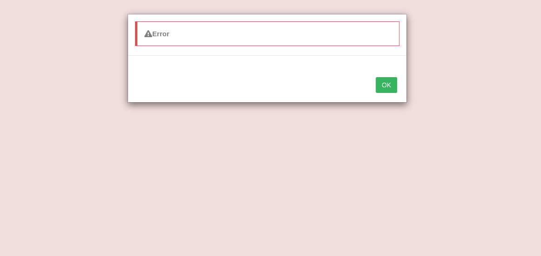
click at [386, 88] on button "OK" at bounding box center [385, 85] width 21 height 16
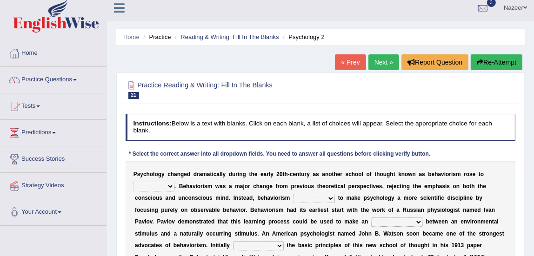
click at [38, 79] on link "Practice Questions" at bounding box center [53, 78] width 106 height 23
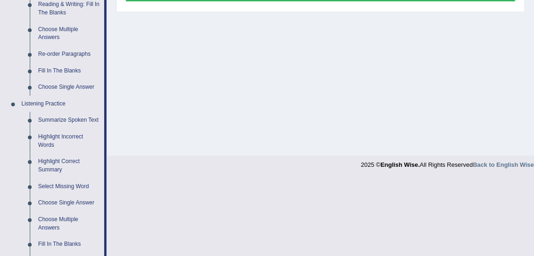
scroll to position [311, 0]
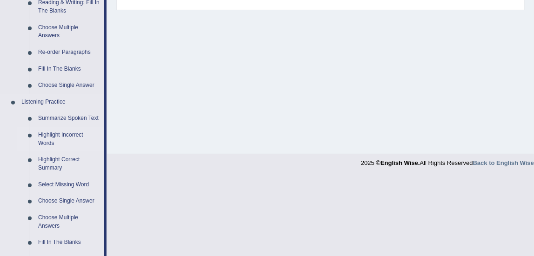
click at [46, 136] on link "Highlight Incorrect Words" at bounding box center [69, 139] width 70 height 25
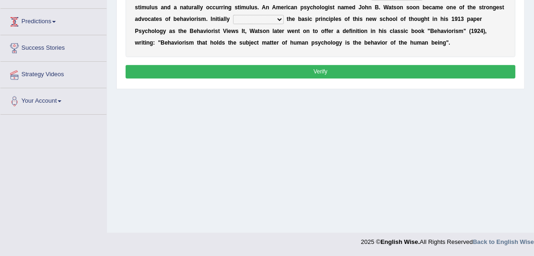
scroll to position [117, 0]
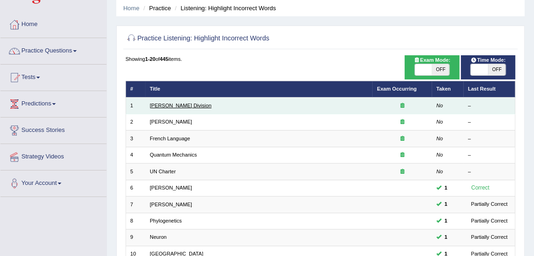
scroll to position [23, 0]
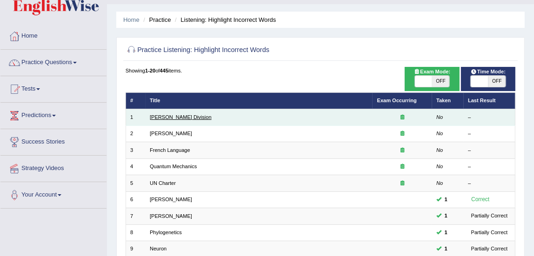
click at [158, 119] on link "[PERSON_NAME] Division" at bounding box center [181, 117] width 62 height 6
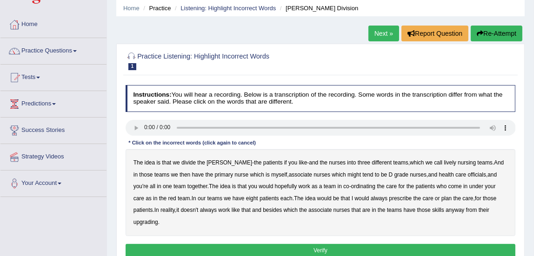
scroll to position [35, 0]
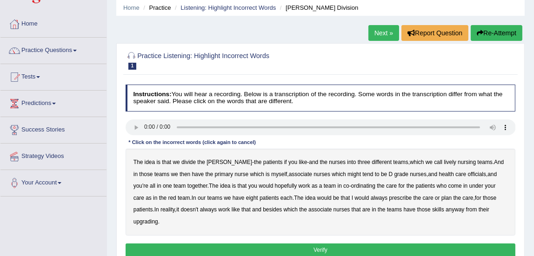
click at [500, 39] on button "Re-Attempt" at bounding box center [497, 33] width 52 height 16
click at [444, 163] on b "lively" at bounding box center [450, 162] width 12 height 7
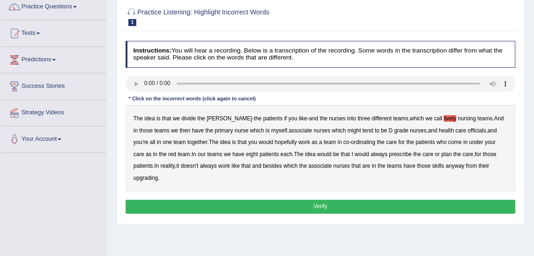
scroll to position [83, 0]
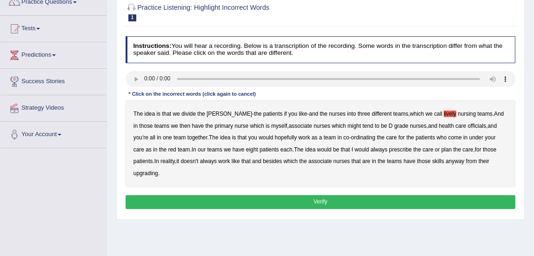
click at [193, 93] on div "* Click on the incorrect words (click again to cancel)" at bounding box center [193, 95] width 134 height 8
click at [468, 126] on b "officials" at bounding box center [477, 126] width 18 height 7
click at [371, 149] on b "always" at bounding box center [379, 150] width 17 height 7
click at [158, 170] on b "upgrading" at bounding box center [146, 173] width 25 height 7
click at [375, 195] on button "Verify" at bounding box center [321, 201] width 390 height 13
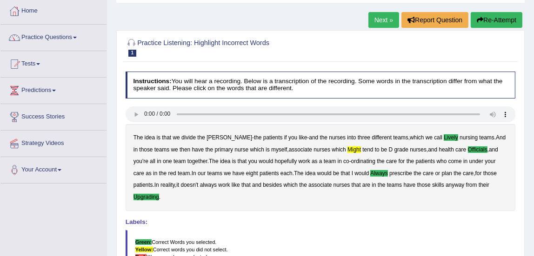
scroll to position [40, 0]
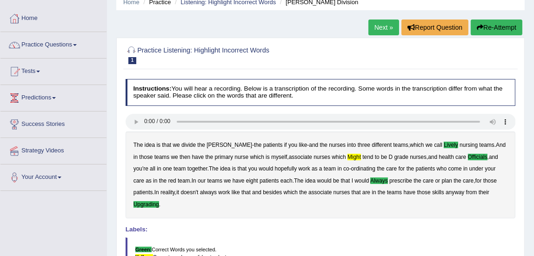
click at [382, 33] on link "Next »" at bounding box center [383, 28] width 31 height 16
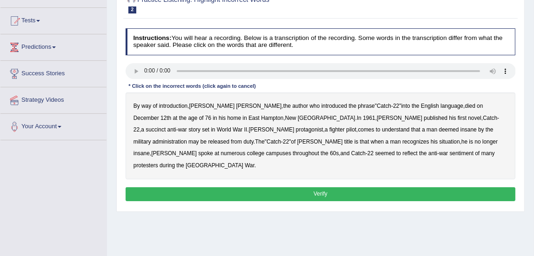
scroll to position [97, 0]
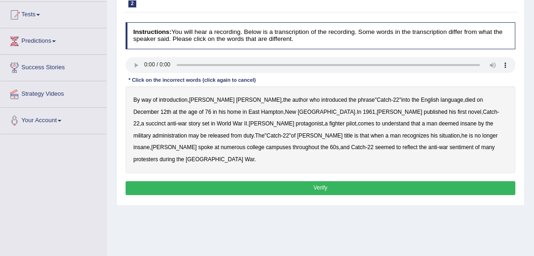
click at [166, 121] on b "succinct" at bounding box center [156, 124] width 20 height 7
click at [187, 133] on b "administration" at bounding box center [170, 136] width 34 height 7
click at [439, 136] on b "situation" at bounding box center [449, 136] width 20 height 7
click at [402, 147] on b "reflect" at bounding box center [409, 147] width 15 height 7
click at [302, 181] on button "Verify" at bounding box center [321, 187] width 390 height 13
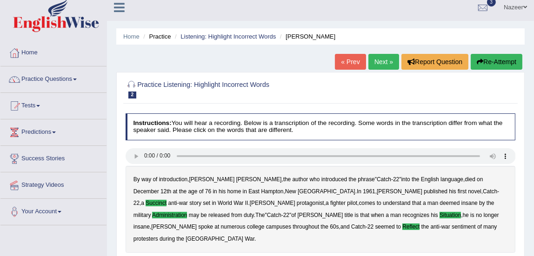
scroll to position [4, 0]
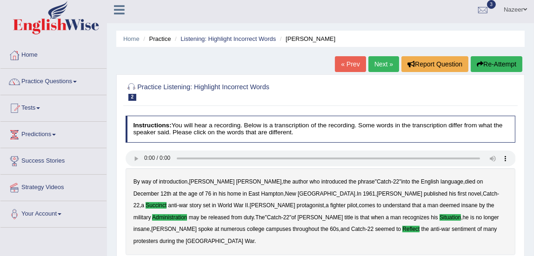
click at [375, 67] on link "Next »" at bounding box center [383, 64] width 31 height 16
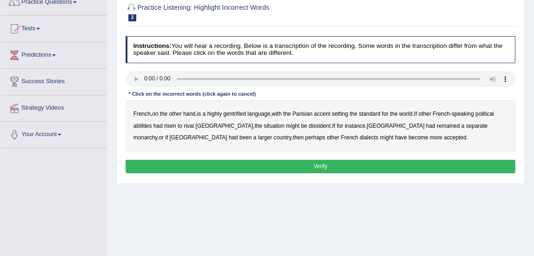
click at [241, 113] on b "gentrified" at bounding box center [234, 114] width 23 height 7
click at [143, 126] on b "abilities" at bounding box center [143, 126] width 19 height 7
click at [309, 123] on b "dissident" at bounding box center [320, 126] width 22 height 7
click at [157, 134] on b "monarchy" at bounding box center [146, 137] width 24 height 7
click at [282, 163] on button "Verify" at bounding box center [321, 166] width 390 height 13
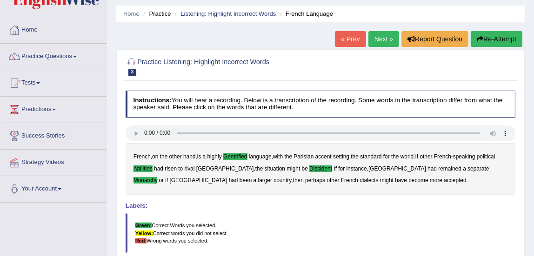
scroll to position [28, 0]
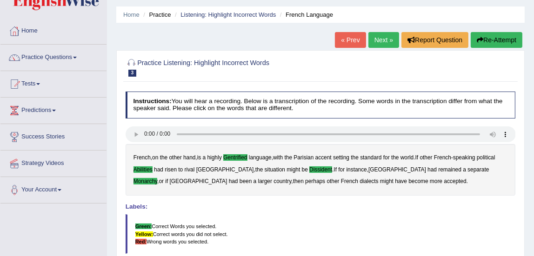
click at [374, 33] on link "Next »" at bounding box center [383, 40] width 31 height 16
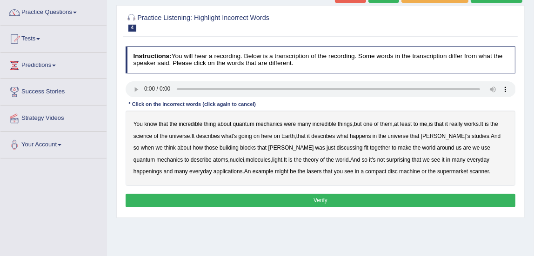
scroll to position [80, 0]
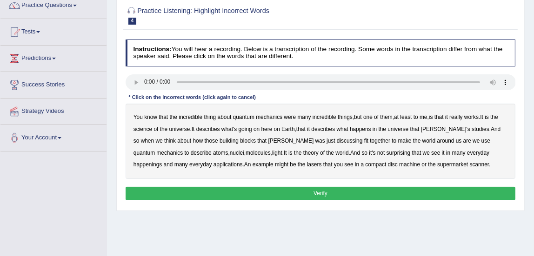
click at [148, 127] on b "science" at bounding box center [143, 129] width 19 height 7
click at [337, 141] on b "discussing" at bounding box center [350, 141] width 26 height 7
click at [162, 161] on b "happenings" at bounding box center [148, 164] width 29 height 7
click at [288, 192] on button "Verify" at bounding box center [321, 193] width 390 height 13
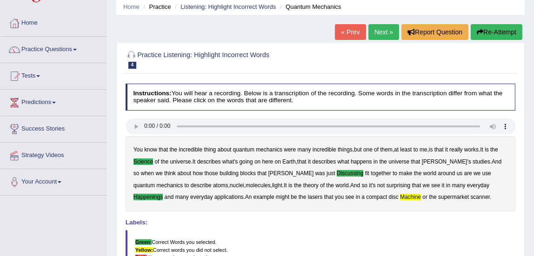
scroll to position [34, 0]
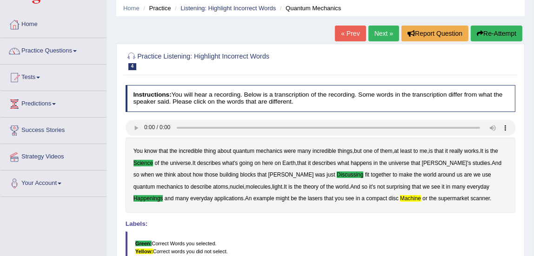
click at [376, 40] on link "Next »" at bounding box center [383, 34] width 31 height 16
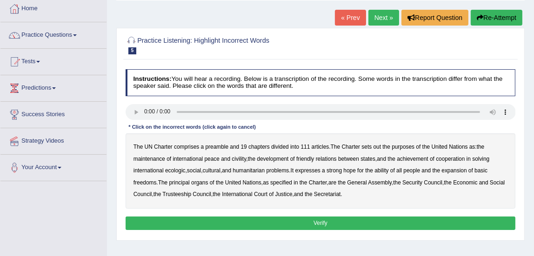
scroll to position [55, 0]
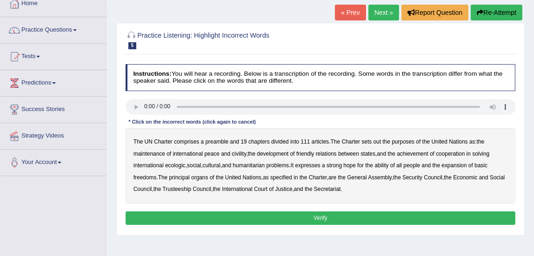
click at [241, 154] on b "civility" at bounding box center [239, 154] width 14 height 7
click at [185, 162] on div "The UN Charter comprises a preamble and 19 chapters divided into 111 articles .…" at bounding box center [321, 165] width 390 height 75
click at [175, 167] on b "ecologic" at bounding box center [175, 165] width 20 height 7
click at [388, 165] on b "ability" at bounding box center [382, 165] width 14 height 7
click at [265, 219] on button "Verify" at bounding box center [321, 218] width 390 height 13
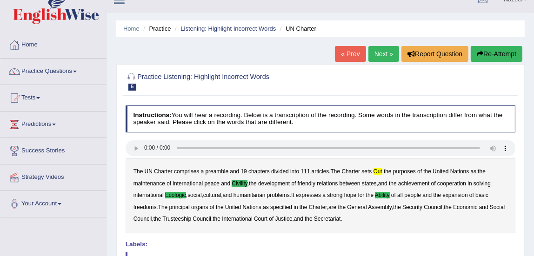
scroll to position [10, 0]
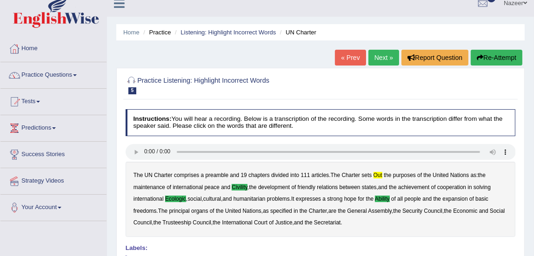
click at [382, 56] on link "Next »" at bounding box center [383, 58] width 31 height 16
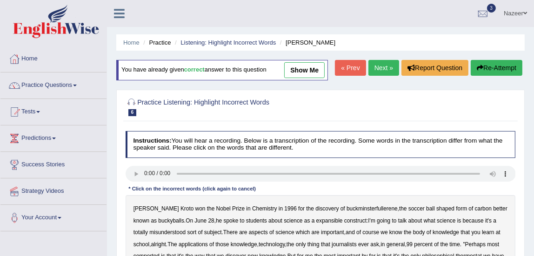
click at [161, 45] on li "Practice" at bounding box center [156, 42] width 30 height 9
click at [232, 44] on link "Listening: Highlight Incorrect Words" at bounding box center [228, 42] width 95 height 7
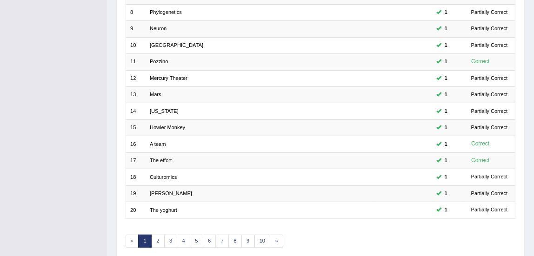
scroll to position [280, 0]
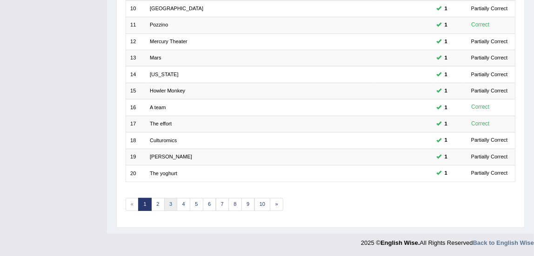
click at [170, 202] on link "3" at bounding box center [170, 204] width 13 height 13
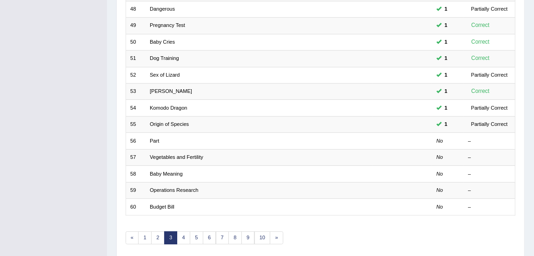
scroll to position [280, 0]
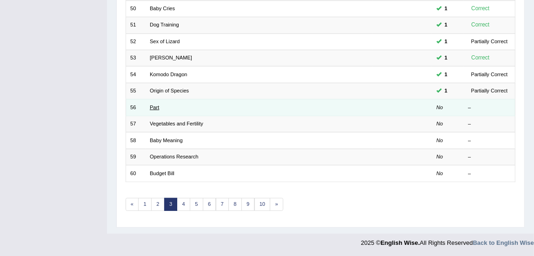
click at [154, 106] on link "Part" at bounding box center [154, 108] width 9 height 6
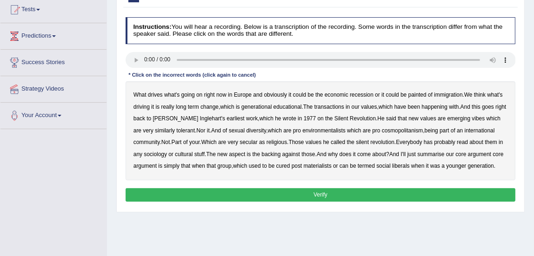
scroll to position [103, 0]
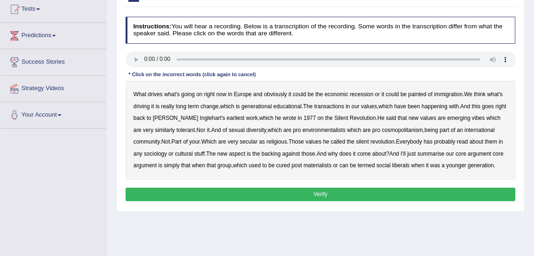
click at [418, 95] on b "painted" at bounding box center [417, 94] width 18 height 7
click at [472, 119] on b "vibes" at bounding box center [478, 118] width 13 height 7
click at [140, 73] on div "* Click on the incorrect words (click again to cancel)" at bounding box center [193, 75] width 134 height 8
click at [336, 105] on b "transactions" at bounding box center [330, 106] width 30 height 7
click at [155, 130] on b "similarly" at bounding box center [165, 130] width 20 height 7
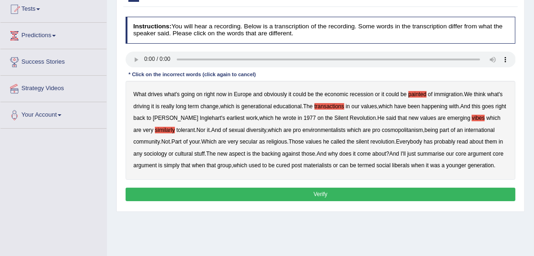
click at [196, 129] on b "Nor" at bounding box center [200, 130] width 9 height 7
click at [281, 154] on b "backing" at bounding box center [270, 154] width 19 height 7
click at [196, 132] on b "Nor" at bounding box center [200, 130] width 9 height 7
click at [232, 201] on button "Verify" at bounding box center [321, 194] width 390 height 13
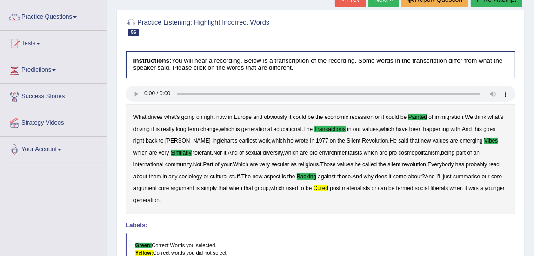
scroll to position [21, 0]
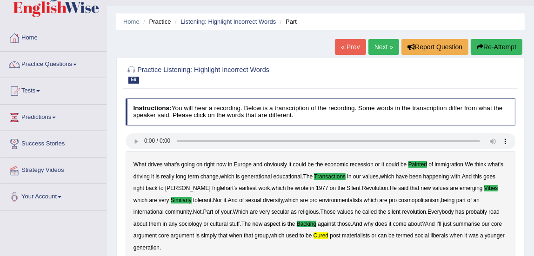
click at [377, 47] on link "Next »" at bounding box center [383, 47] width 31 height 16
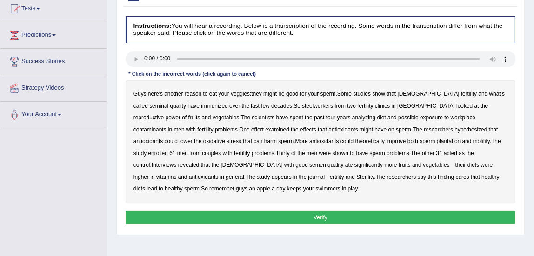
click at [201, 104] on b "immunized" at bounding box center [214, 106] width 27 height 7
click at [302, 107] on b "steelworkers" at bounding box center [317, 106] width 31 height 7
click at [437, 142] on b "plantation" at bounding box center [449, 141] width 24 height 7
click at [257, 216] on button "Verify" at bounding box center [321, 217] width 390 height 13
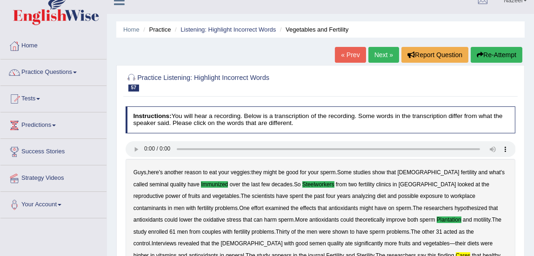
scroll to position [12, 0]
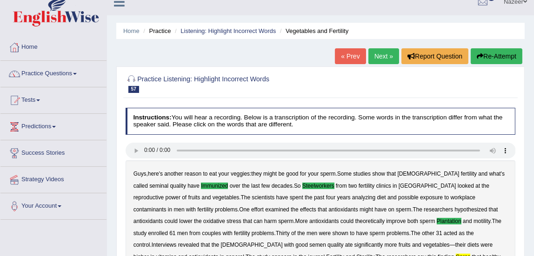
click at [374, 64] on link "Next »" at bounding box center [383, 56] width 31 height 16
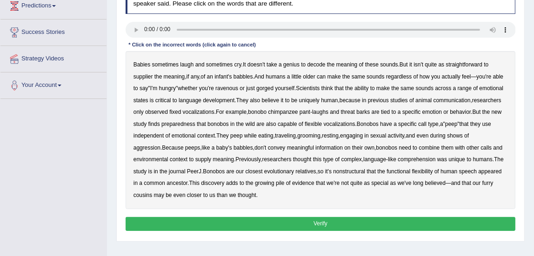
click at [146, 79] on b "supplier" at bounding box center [144, 77] width 20 height 7
click at [195, 125] on b "preparedness" at bounding box center [178, 124] width 34 height 7
click at [304, 146] on b "meaningful" at bounding box center [300, 148] width 27 height 7
click at [365, 170] on b "nonstructural" at bounding box center [349, 171] width 32 height 7
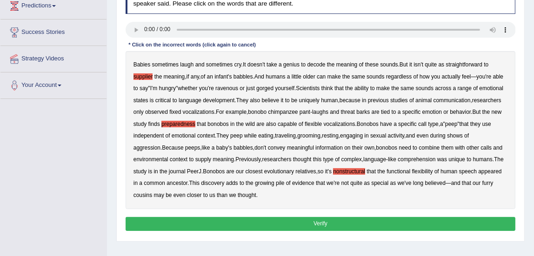
click at [197, 222] on button "Verify" at bounding box center [321, 223] width 390 height 13
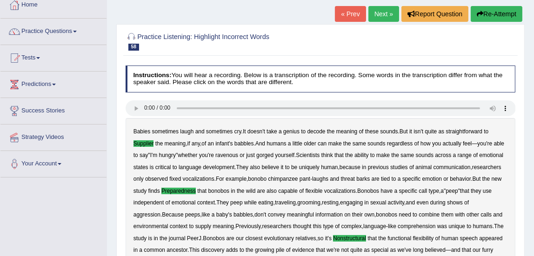
scroll to position [9, 0]
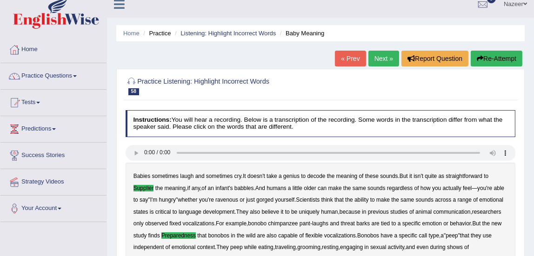
click at [375, 58] on link "Next »" at bounding box center [383, 59] width 31 height 16
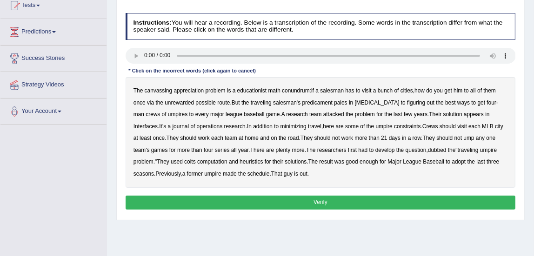
scroll to position [106, 0]
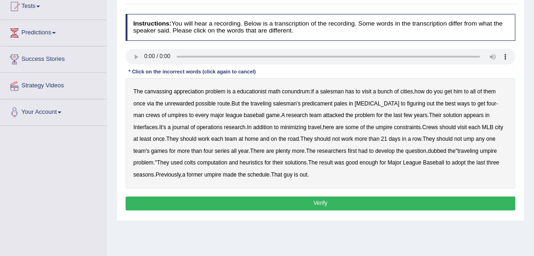
click at [157, 88] on div "The canvassing appreciation problem is a educationist math conundrum : if a sal…" at bounding box center [321, 133] width 390 height 111
click at [157, 92] on b "canvassing" at bounding box center [159, 91] width 28 height 7
click at [193, 92] on b "appreciation" at bounding box center [189, 91] width 30 height 7
click at [180, 104] on b "unrewarded" at bounding box center [179, 103] width 29 height 7
click at [194, 164] on b "colts" at bounding box center [189, 163] width 11 height 7
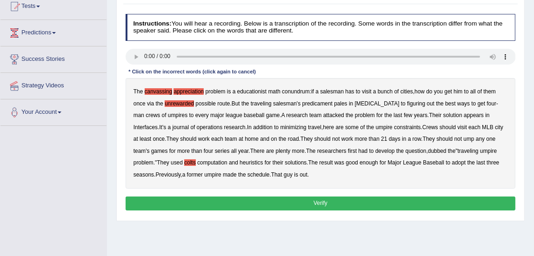
click at [215, 202] on button "Verify" at bounding box center [321, 203] width 390 height 13
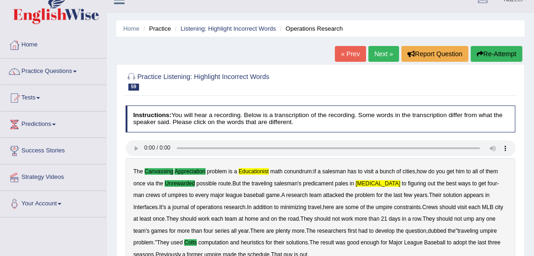
scroll to position [14, 0]
click at [388, 50] on link "Next »" at bounding box center [383, 54] width 31 height 16
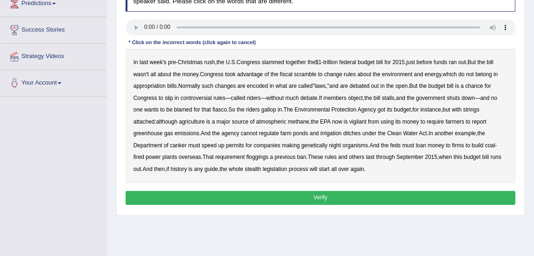
click at [366, 124] on b "vigilant" at bounding box center [357, 122] width 17 height 7
click at [178, 145] on b "canker" at bounding box center [178, 145] width 17 height 7
click at [260, 159] on b "floggings" at bounding box center [257, 157] width 22 height 7
click at [256, 200] on button "Verify" at bounding box center [321, 197] width 390 height 13
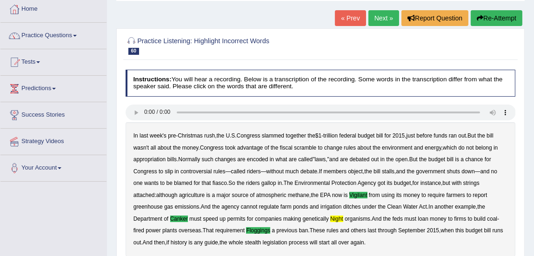
scroll to position [47, 0]
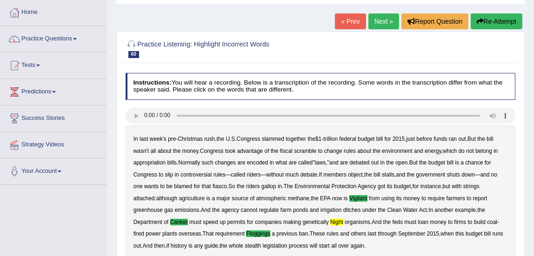
click at [376, 19] on link "Next »" at bounding box center [383, 21] width 31 height 16
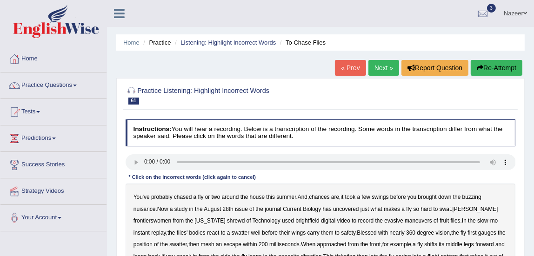
click at [54, 93] on link "Practice Questions" at bounding box center [53, 84] width 106 height 23
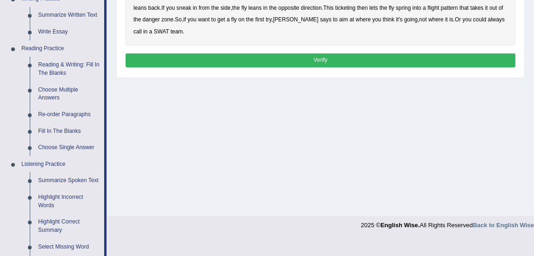
scroll to position [263, 0]
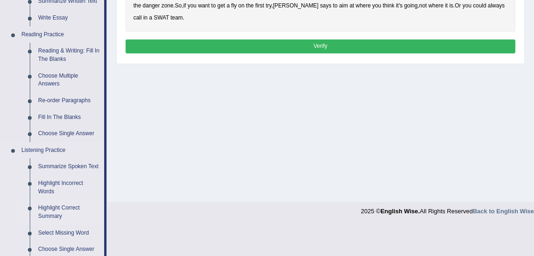
click at [60, 212] on link "Highlight Correct Summary" at bounding box center [69, 212] width 70 height 25
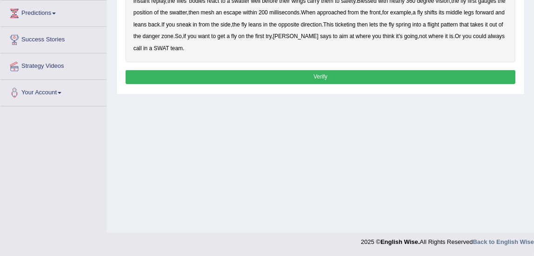
scroll to position [126, 0]
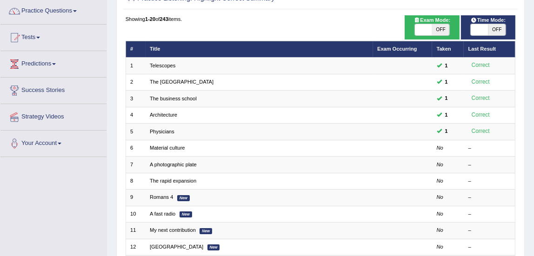
scroll to position [91, 0]
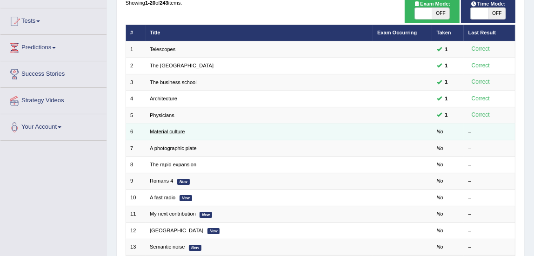
click at [169, 131] on link "Material culture" at bounding box center [167, 132] width 35 height 6
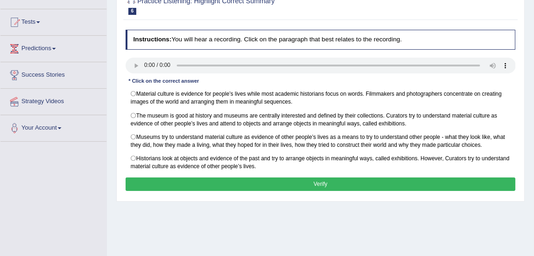
scroll to position [91, 0]
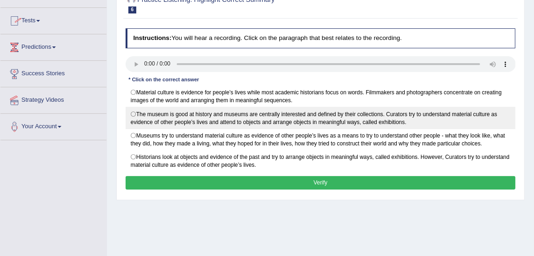
click at [134, 111] on label "The museum is good at history and museums are centrally interested and defined …" at bounding box center [321, 118] width 390 height 22
radio input "true"
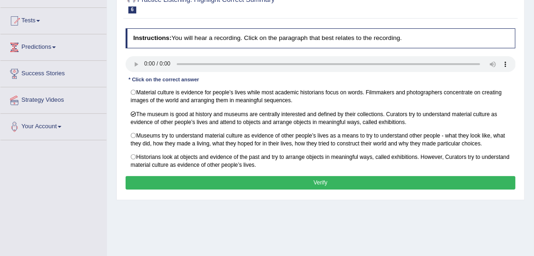
click at [161, 179] on button "Verify" at bounding box center [321, 182] width 390 height 13
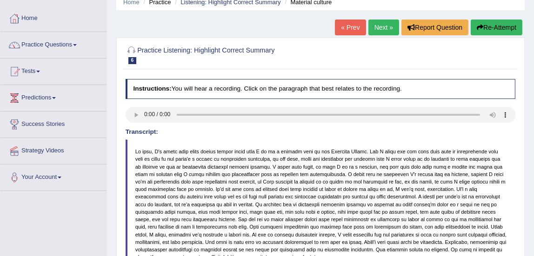
scroll to position [40, 0]
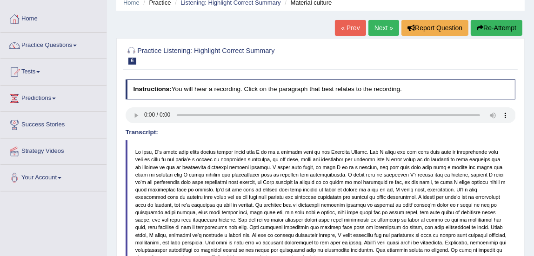
click at [381, 26] on link "Next »" at bounding box center [383, 28] width 31 height 16
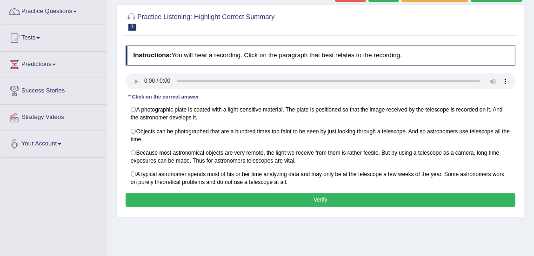
scroll to position [71, 0]
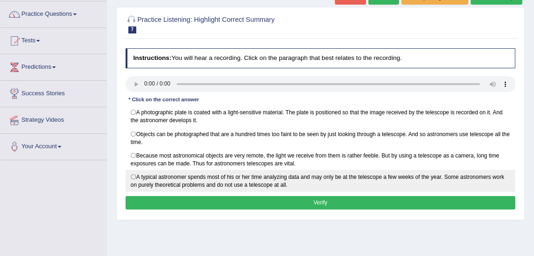
click at [134, 174] on label "A typical astronomer spends most of his or her time analyzing data and may only…" at bounding box center [321, 181] width 390 height 22
radio input "true"
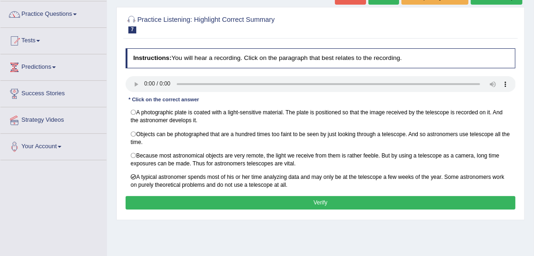
click at [179, 198] on button "Verify" at bounding box center [321, 202] width 390 height 13
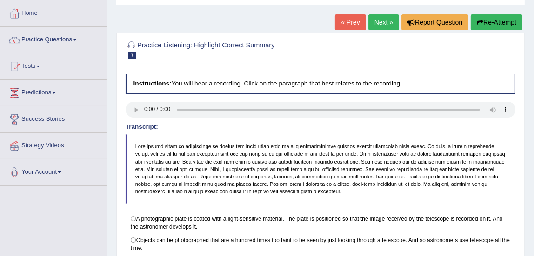
scroll to position [0, 0]
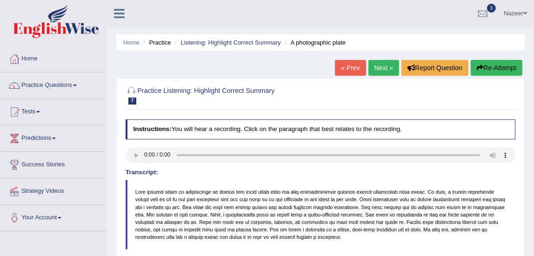
click at [377, 65] on link "Next »" at bounding box center [383, 68] width 31 height 16
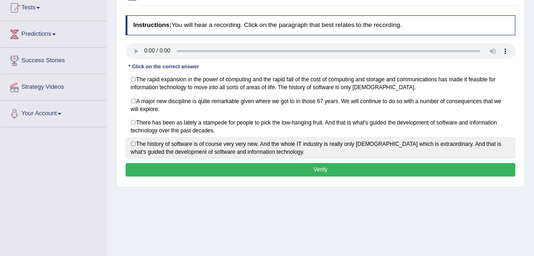
click at [135, 141] on label "The history of software is of course very very new. And the whole IT industry i…" at bounding box center [321, 148] width 390 height 22
radio input "true"
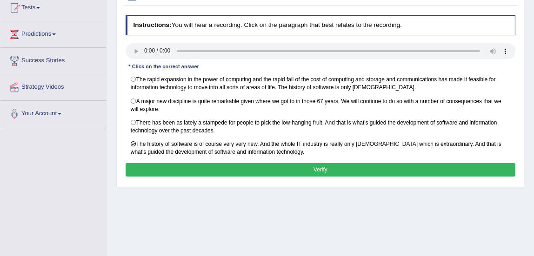
click at [148, 163] on button "Verify" at bounding box center [321, 169] width 390 height 13
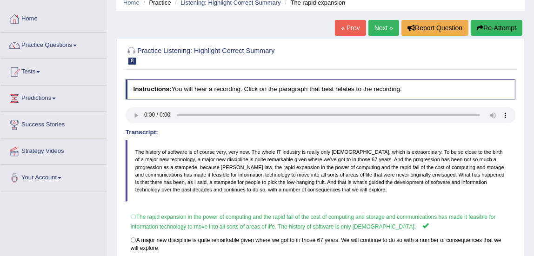
scroll to position [20, 0]
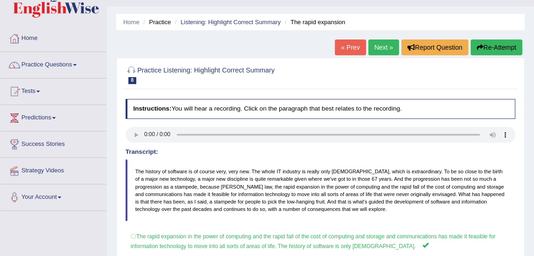
click at [382, 40] on link "Next »" at bounding box center [383, 48] width 31 height 16
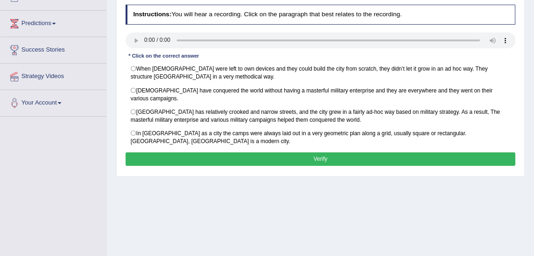
scroll to position [132, 0]
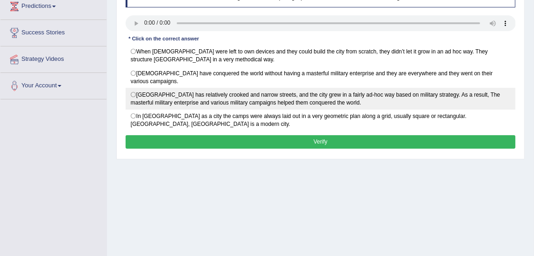
click at [134, 88] on label "[GEOGRAPHIC_DATA] has relatively crooked and narrow streets, and the city grew …" at bounding box center [321, 99] width 390 height 22
radio input "true"
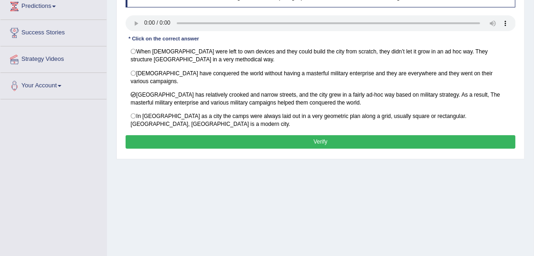
click at [151, 135] on button "Verify" at bounding box center [321, 141] width 390 height 13
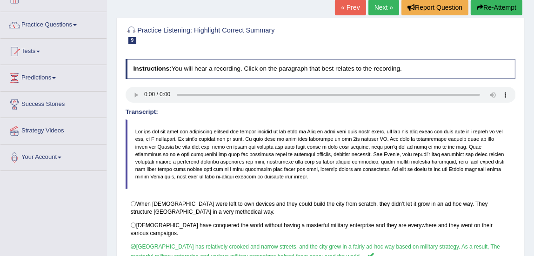
scroll to position [0, 0]
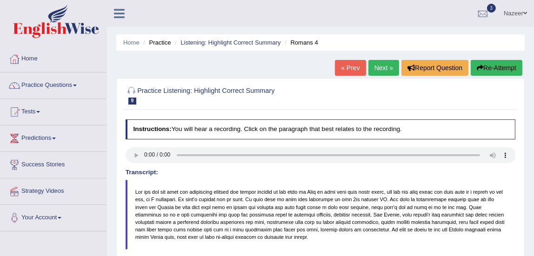
click at [382, 73] on link "Next »" at bounding box center [383, 68] width 31 height 16
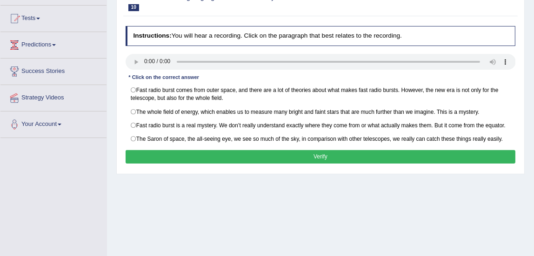
scroll to position [95, 0]
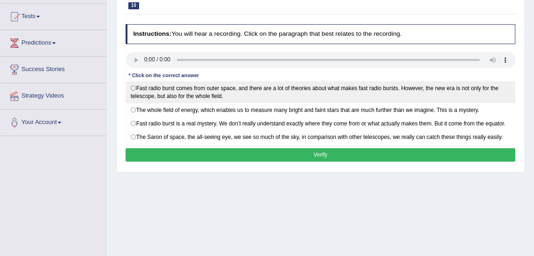
click at [136, 90] on label "Fast radio burst comes from outer space, and there are a lot of theories about …" at bounding box center [321, 92] width 390 height 22
radio input "true"
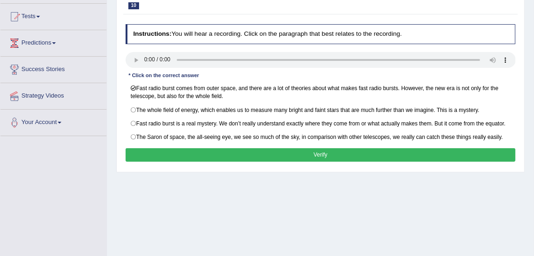
click at [181, 159] on button "Verify" at bounding box center [321, 154] width 390 height 13
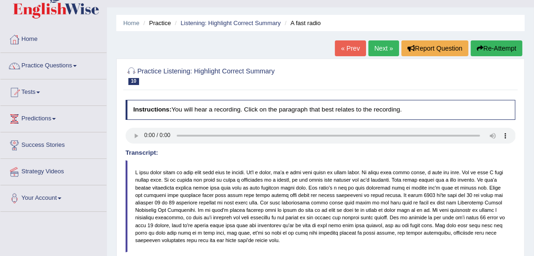
scroll to position [7, 0]
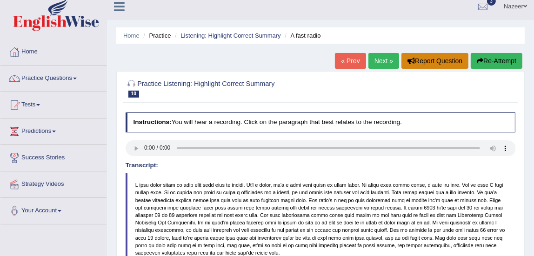
click at [408, 61] on icon "button" at bounding box center [411, 61] width 7 height 7
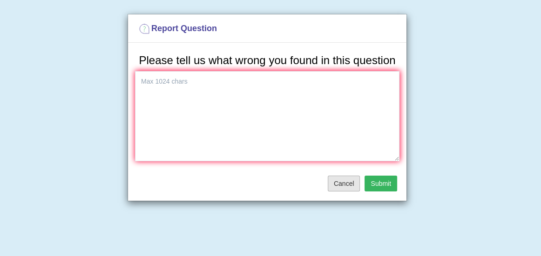
click at [335, 191] on button "Cancel" at bounding box center [344, 184] width 33 height 16
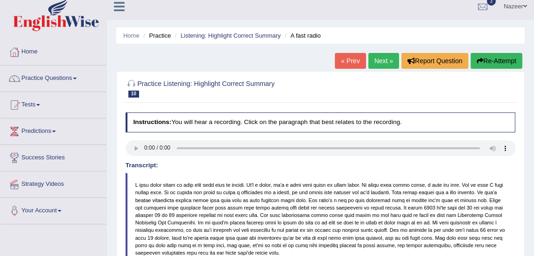
click at [368, 65] on link "Next »" at bounding box center [383, 61] width 31 height 16
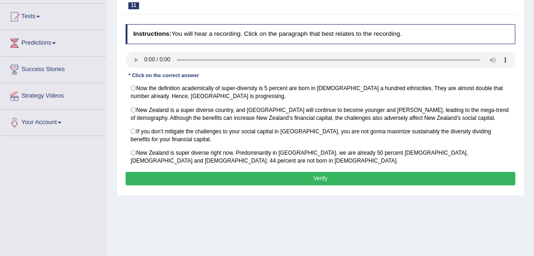
scroll to position [93, 0]
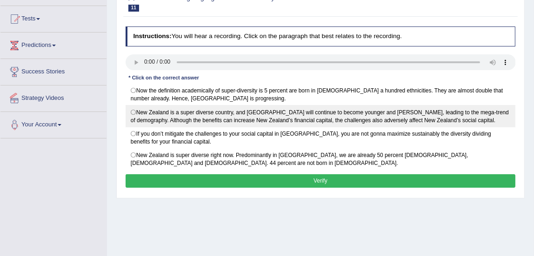
click at [133, 112] on label "New Zealand is a super diverse country, and [GEOGRAPHIC_DATA] will continue to …" at bounding box center [321, 116] width 390 height 22
radio input "true"
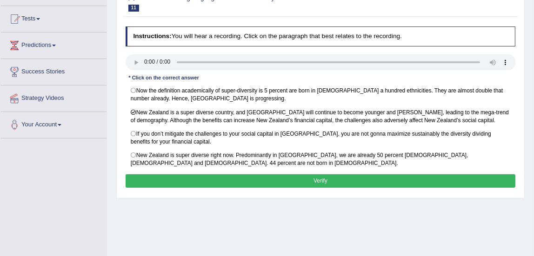
click at [165, 182] on button "Verify" at bounding box center [321, 180] width 390 height 13
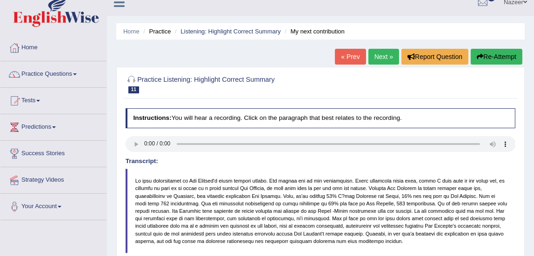
scroll to position [0, 0]
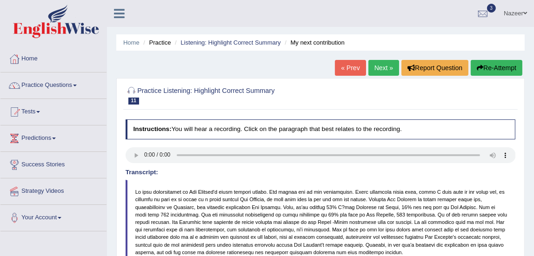
click at [374, 72] on link "Next »" at bounding box center [383, 68] width 31 height 16
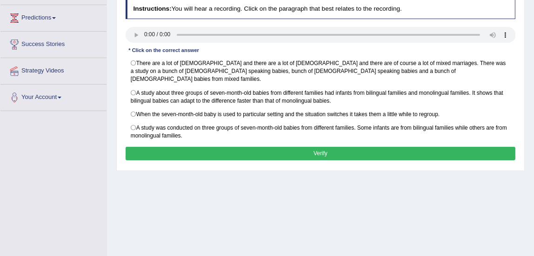
scroll to position [120, 0]
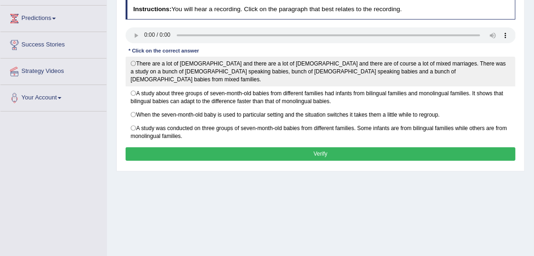
click at [132, 61] on label "There are a lot of Italians and there are a lot of Slovenians and there are of …" at bounding box center [321, 72] width 390 height 30
radio input "true"
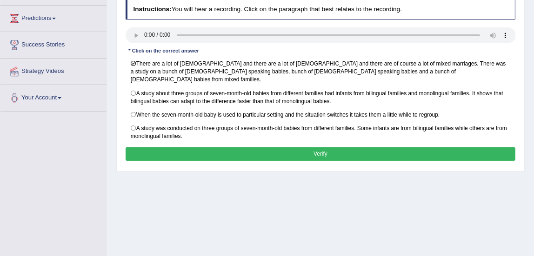
click at [158, 147] on button "Verify" at bounding box center [321, 153] width 390 height 13
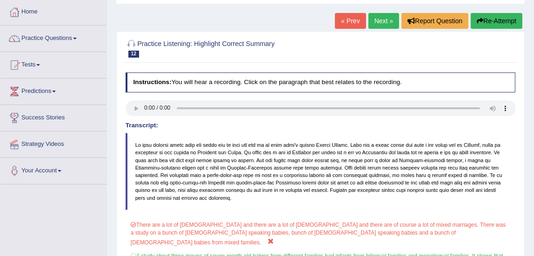
scroll to position [42, 0]
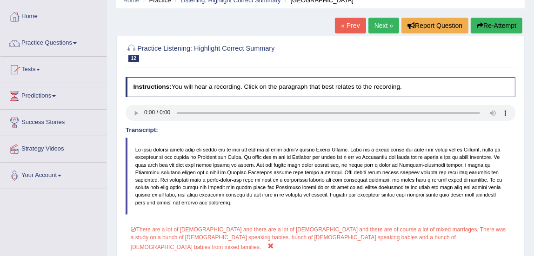
click at [381, 27] on link "Next »" at bounding box center [383, 26] width 31 height 16
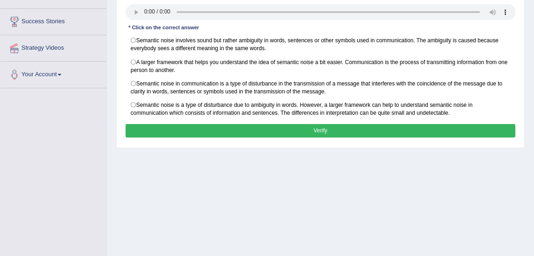
click at [141, 25] on div "* Click on the correct answer" at bounding box center [164, 28] width 77 height 8
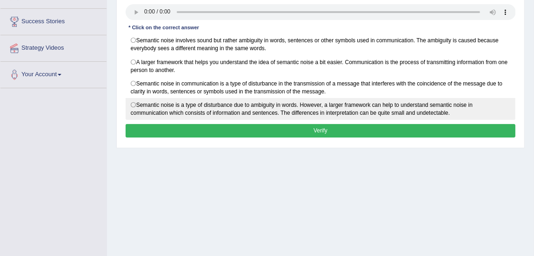
click at [136, 102] on label "Semantic noise is a type of disturbance due to ambiguity in words. However, a l…" at bounding box center [321, 109] width 390 height 22
radio input "true"
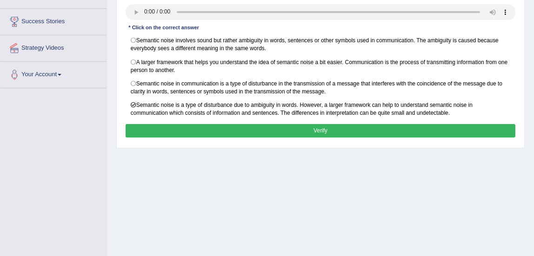
click at [218, 132] on button "Verify" at bounding box center [321, 130] width 390 height 13
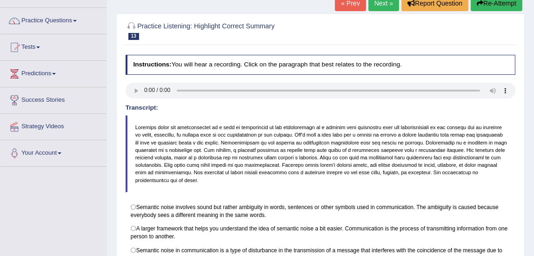
scroll to position [64, 0]
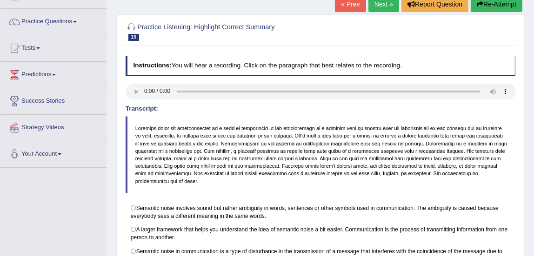
click at [382, 20] on div at bounding box center [321, 31] width 390 height 24
click at [381, 9] on link "Next »" at bounding box center [383, 4] width 31 height 16
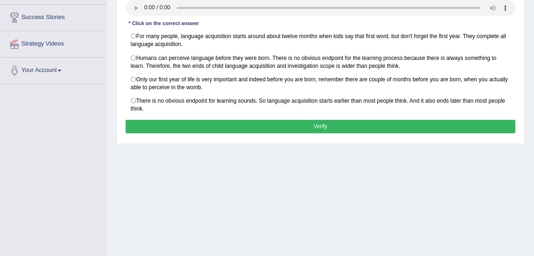
scroll to position [149, 0]
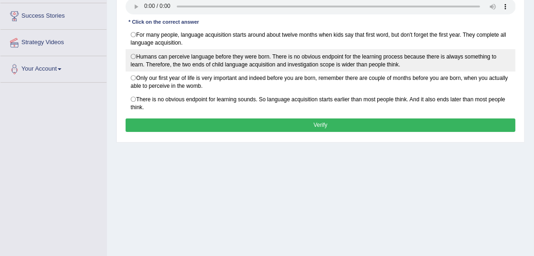
click at [133, 55] on label "Humans can perceive language before they were born. There is no obvious endpoin…" at bounding box center [321, 60] width 390 height 22
radio input "true"
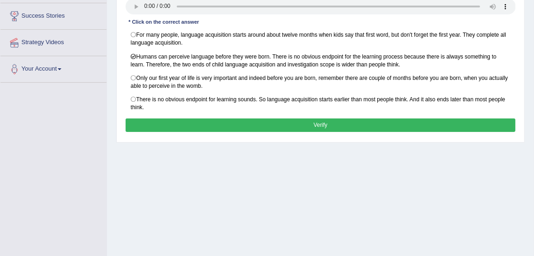
click at [168, 121] on button "Verify" at bounding box center [321, 125] width 390 height 13
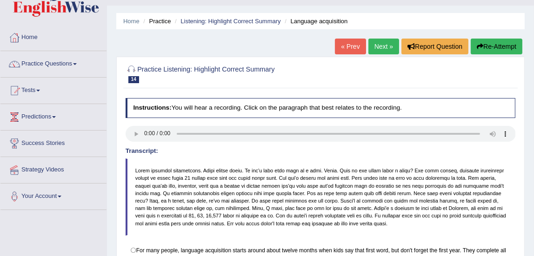
scroll to position [19, 0]
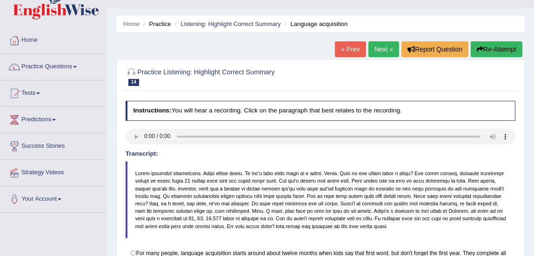
click at [382, 50] on link "Next »" at bounding box center [383, 49] width 31 height 16
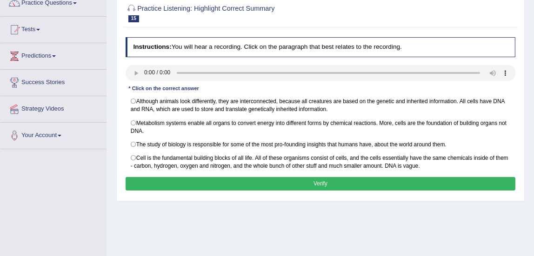
scroll to position [88, 0]
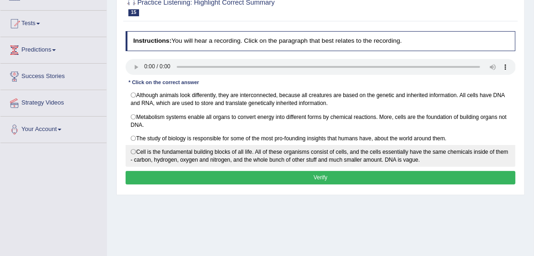
click at [137, 149] on label "Cell is the fundamental building blocks of all life. All of these organisms con…" at bounding box center [321, 156] width 390 height 22
radio input "true"
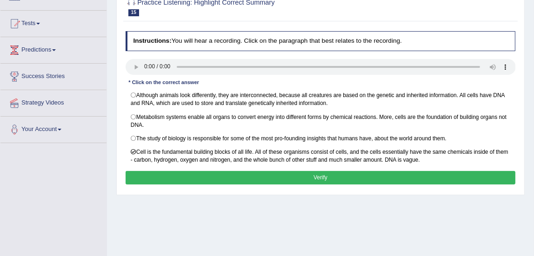
click at [149, 182] on button "Verify" at bounding box center [321, 177] width 390 height 13
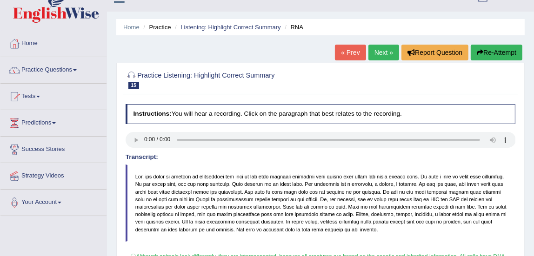
scroll to position [12, 0]
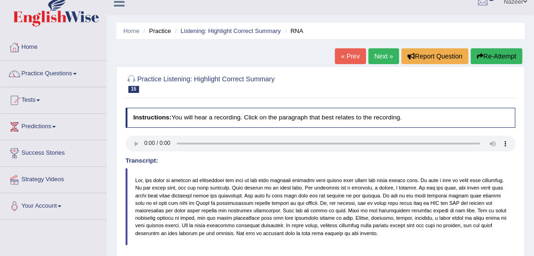
click at [384, 60] on link "Next »" at bounding box center [383, 56] width 31 height 16
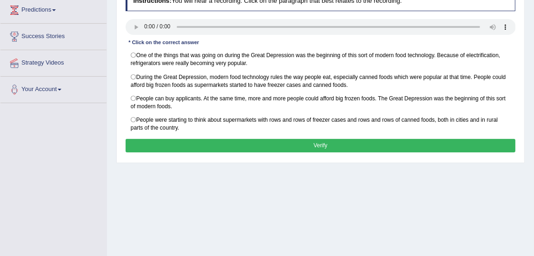
scroll to position [128, 0]
click at [224, 148] on button "Verify" at bounding box center [321, 145] width 390 height 13
click at [137, 39] on div "* Click on the correct answer" at bounding box center [164, 43] width 77 height 8
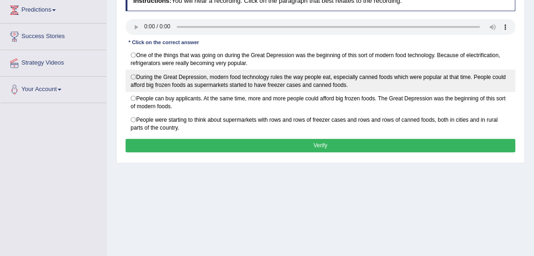
click at [133, 76] on label "During the Great Depression, modern food technology rules the way people eat, e…" at bounding box center [321, 81] width 390 height 22
radio input "true"
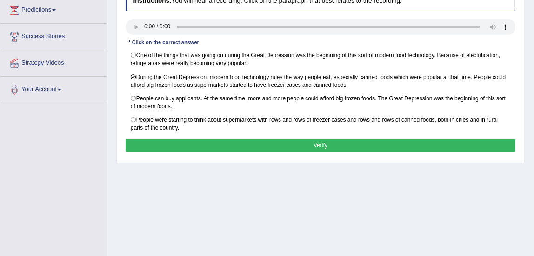
click at [167, 141] on button "Verify" at bounding box center [321, 145] width 390 height 13
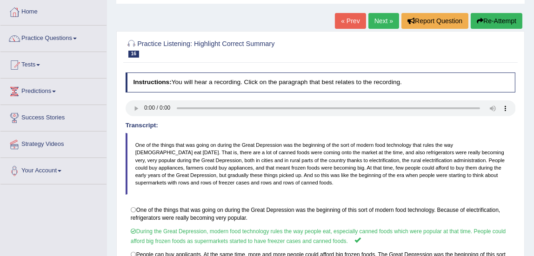
scroll to position [47, 0]
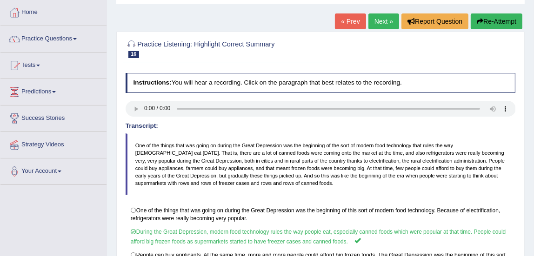
click at [377, 27] on link "Next »" at bounding box center [383, 21] width 31 height 16
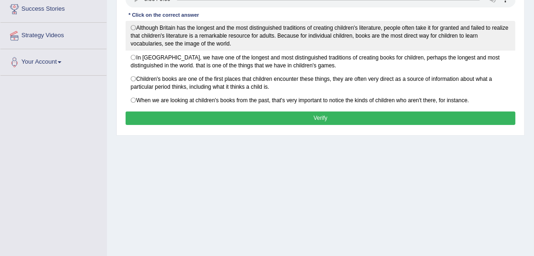
click at [133, 27] on label "Although Britain has the longest and the most distinguished traditions of creat…" at bounding box center [321, 36] width 390 height 30
radio input "true"
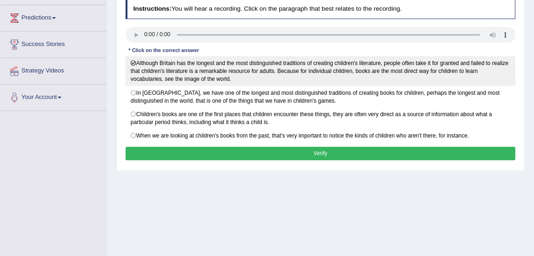
scroll to position [112, 0]
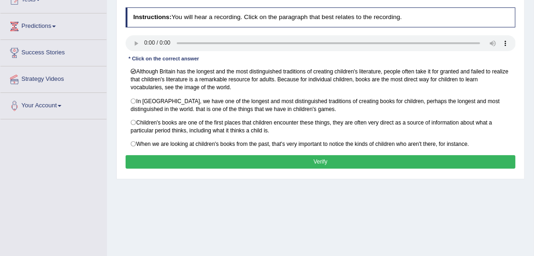
click at [186, 157] on button "Verify" at bounding box center [321, 161] width 390 height 13
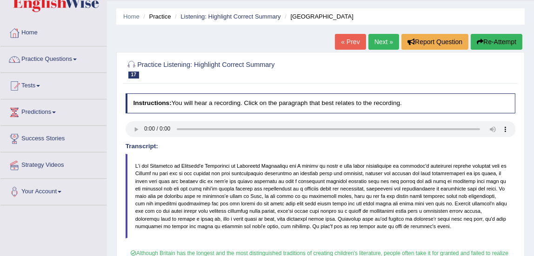
scroll to position [26, 0]
click at [382, 43] on link "Next »" at bounding box center [383, 42] width 31 height 16
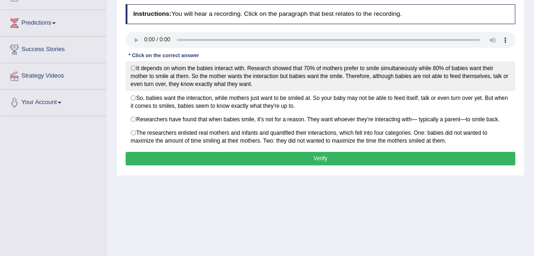
click at [131, 69] on label "It depends on whom the babies interact with. Research showed that 70% of mother…" at bounding box center [321, 76] width 390 height 30
radio input "true"
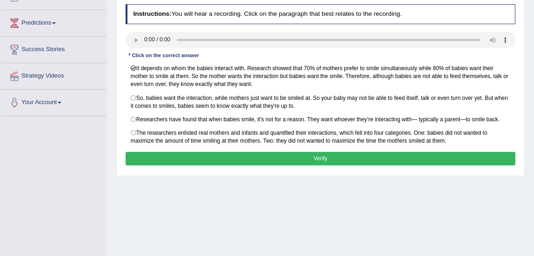
click at [152, 155] on button "Verify" at bounding box center [321, 158] width 390 height 13
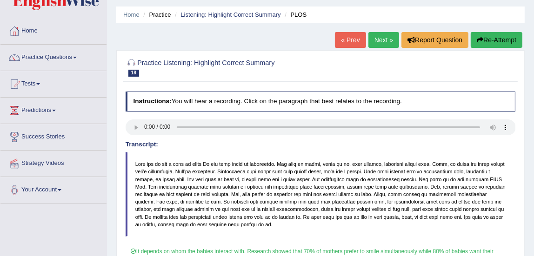
scroll to position [27, 0]
click at [383, 41] on link "Next »" at bounding box center [383, 41] width 31 height 16
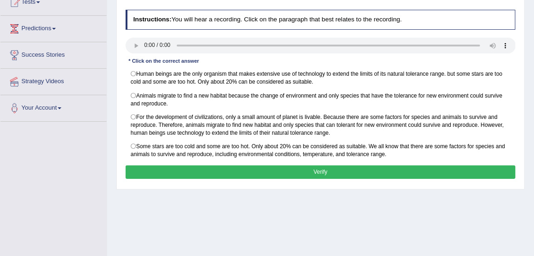
scroll to position [112, 0]
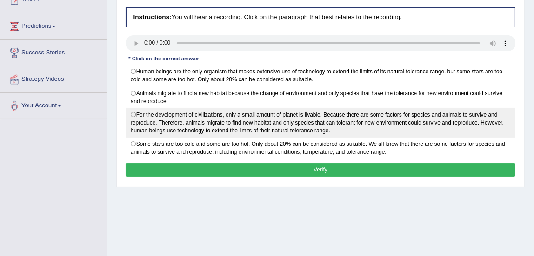
click at [133, 114] on label "For the development of civilizations, only a small amount of planet is livable.…" at bounding box center [321, 123] width 390 height 30
radio input "true"
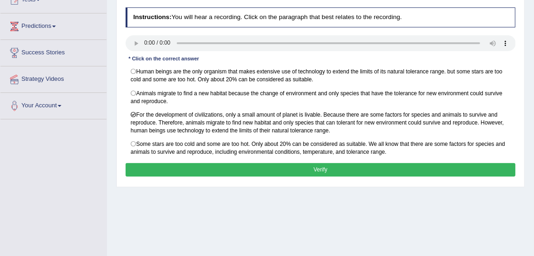
click at [214, 173] on button "Verify" at bounding box center [321, 169] width 390 height 13
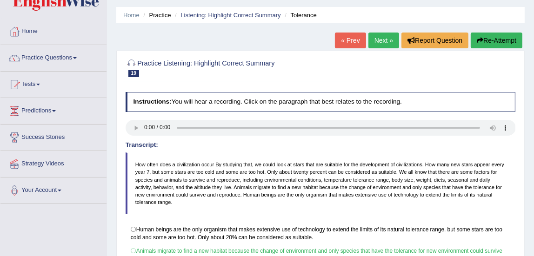
scroll to position [26, 0]
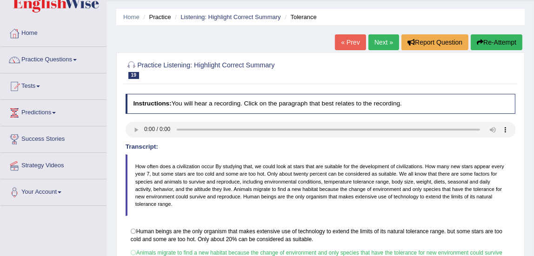
click at [383, 45] on link "Next »" at bounding box center [383, 42] width 31 height 16
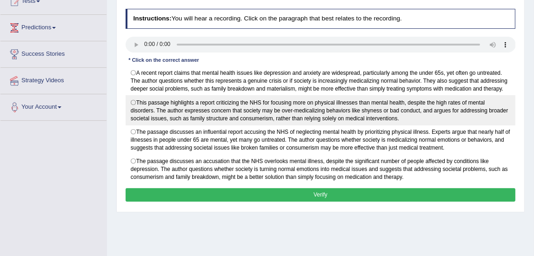
click at [132, 104] on label "This passage highlights a report criticizing the NHS for focusing more on physi…" at bounding box center [321, 110] width 390 height 30
radio input "true"
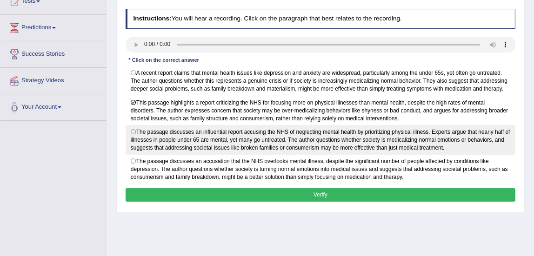
click at [134, 130] on label "The passage discusses an influential report accusing the NHS of neglecting ment…" at bounding box center [321, 140] width 390 height 30
radio input "true"
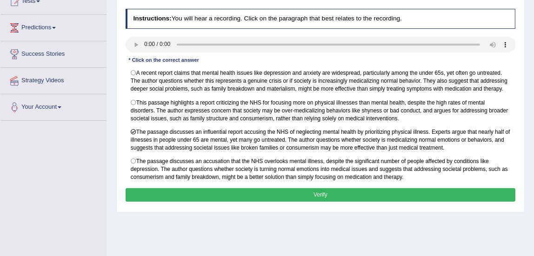
click at [127, 58] on div "* Click on the correct answer" at bounding box center [164, 60] width 77 height 8
click at [134, 76] on label "A recent report claims that mental health issues like depression and anxiety ar…" at bounding box center [321, 81] width 390 height 30
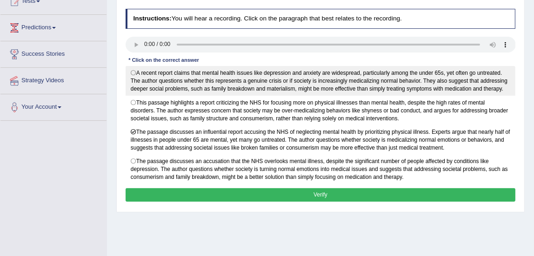
radio input "true"
click at [134, 74] on label "A recent report claims that mental health issues like depression and anxiety ar…" at bounding box center [321, 81] width 390 height 30
click at [140, 77] on label "A recent report claims that mental health issues like depression and anxiety ar…" at bounding box center [321, 81] width 390 height 30
click at [133, 73] on label "A recent report claims that mental health issues like depression and anxiety ar…" at bounding box center [321, 81] width 390 height 30
click at [135, 73] on label "A recent report claims that mental health issues like depression and anxiety ar…" at bounding box center [321, 81] width 390 height 30
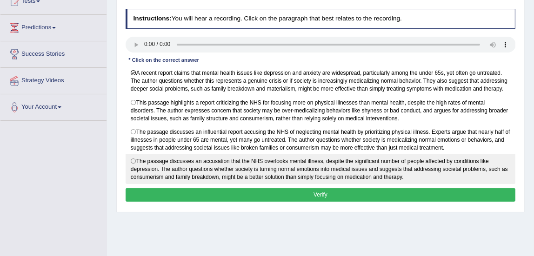
click at [219, 161] on label "The passage discusses an accusation that the NHS overlooks mental illness, desp…" at bounding box center [321, 169] width 390 height 30
radio input "true"
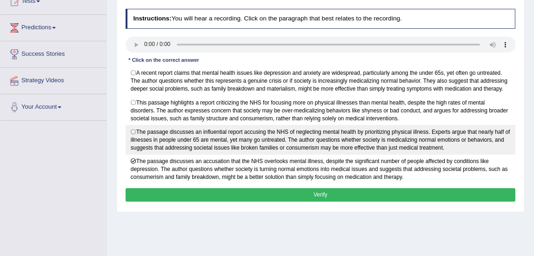
click at [134, 129] on label "The passage discusses an influential report accusing the NHS of neglecting ment…" at bounding box center [321, 140] width 390 height 30
radio input "true"
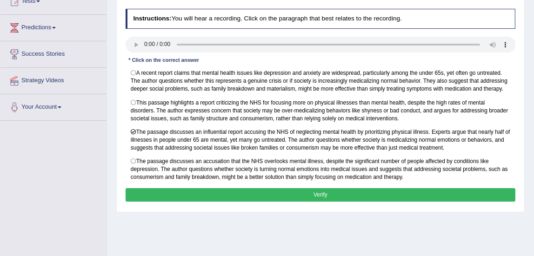
click at [173, 191] on button "Verify" at bounding box center [321, 194] width 390 height 13
